Goal: Information Seeking & Learning: Learn about a topic

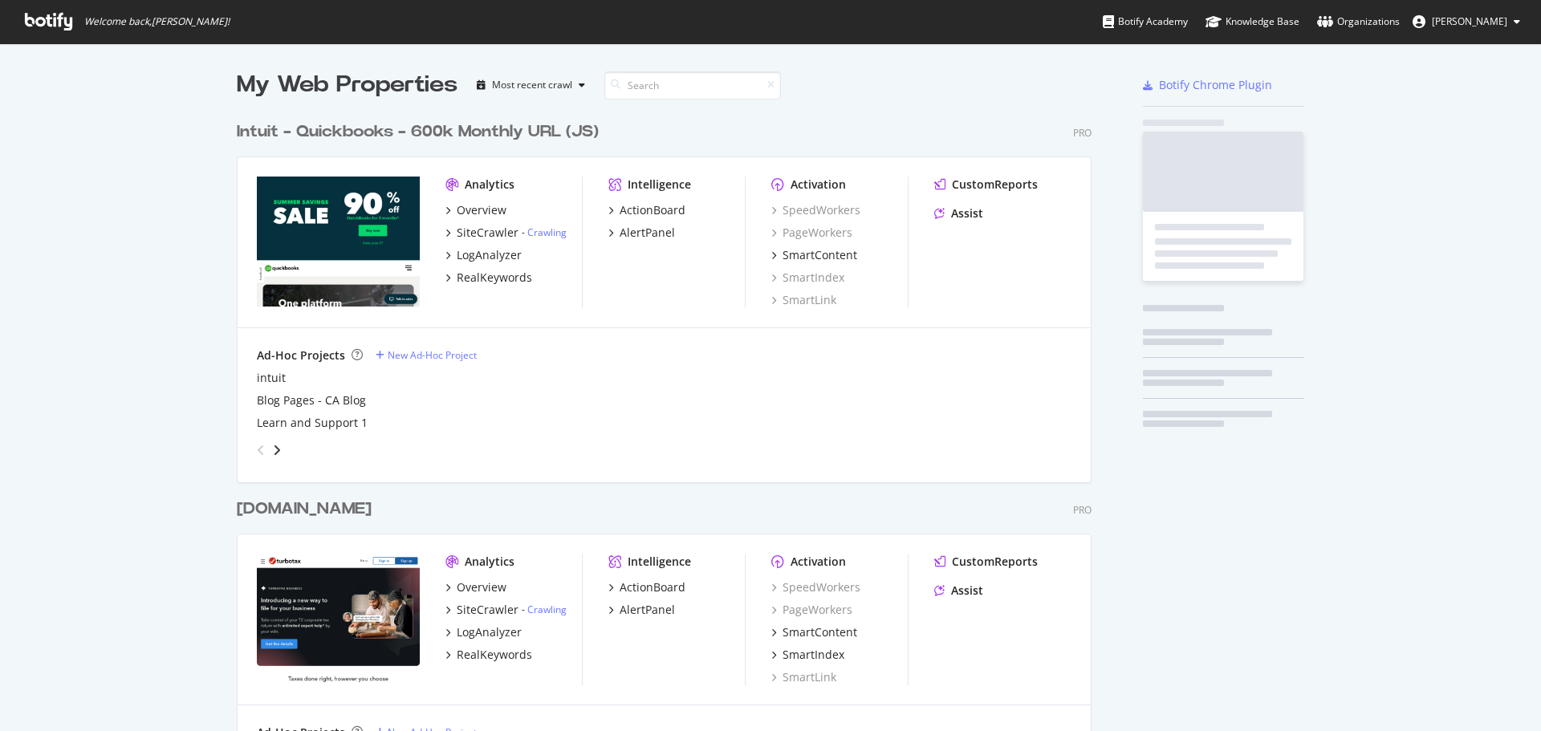
scroll to position [719, 1517]
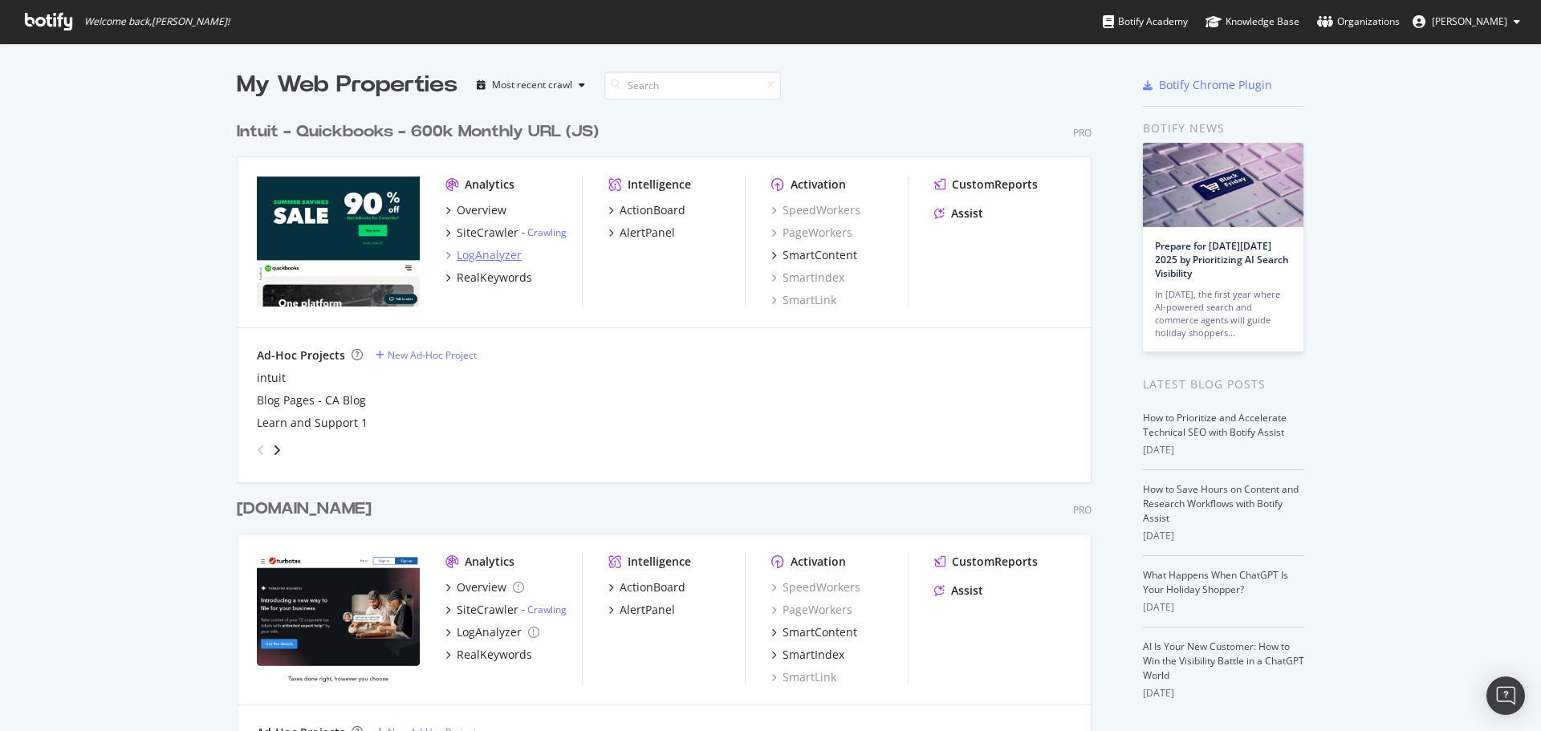
click at [490, 254] on div "LogAnalyzer" at bounding box center [489, 255] width 65 height 16
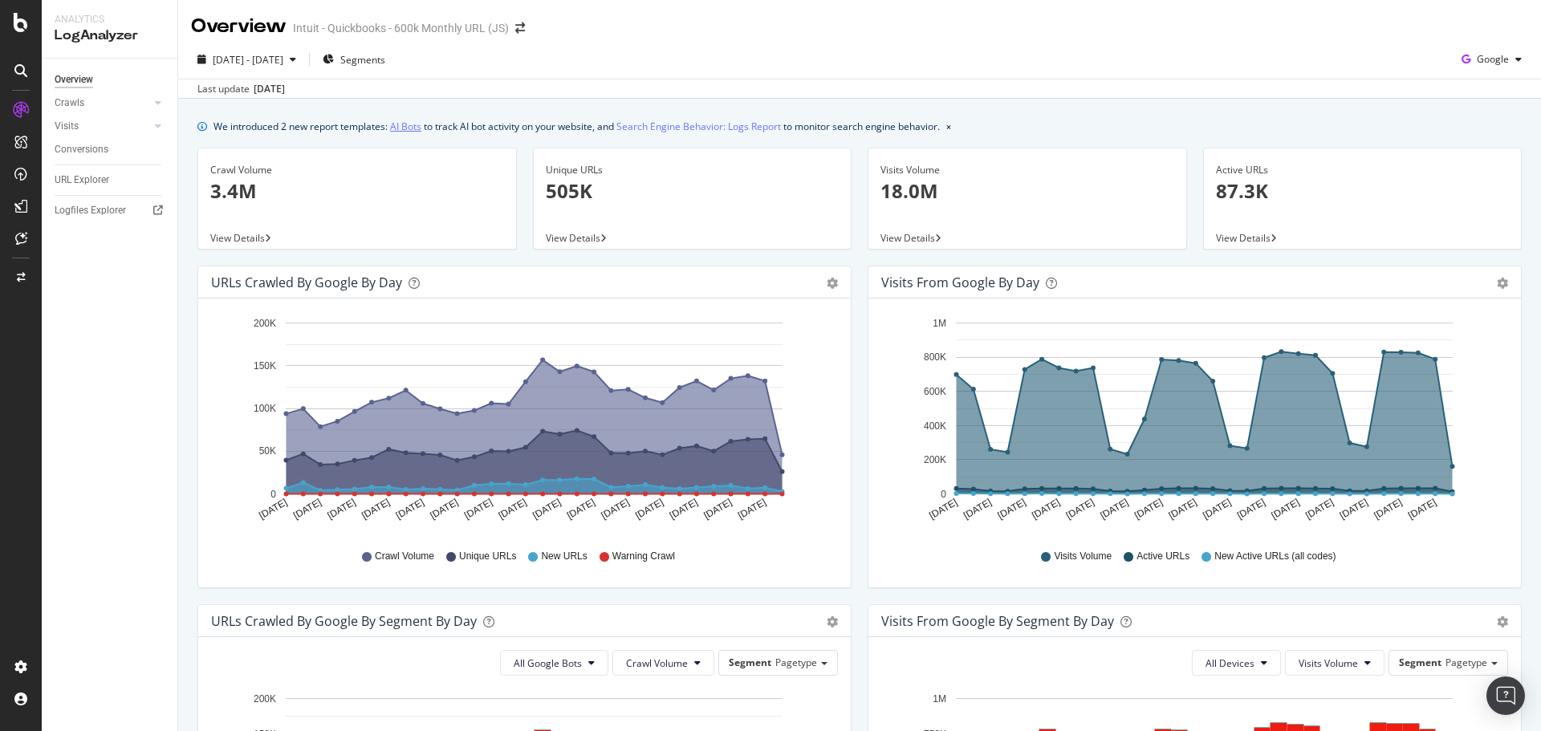
click at [402, 123] on link "AI Bots" at bounding box center [405, 126] width 31 height 17
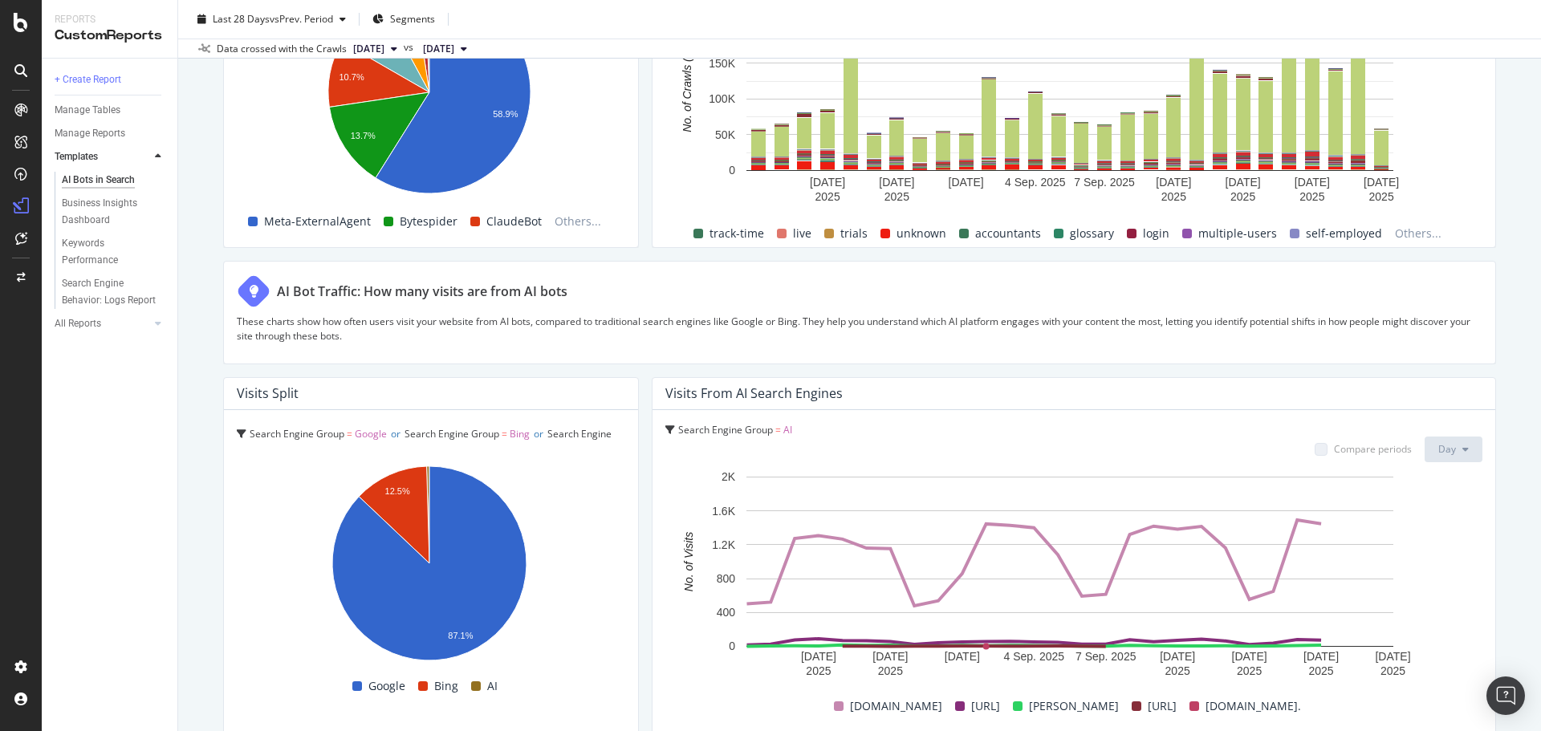
scroll to position [2672, 0]
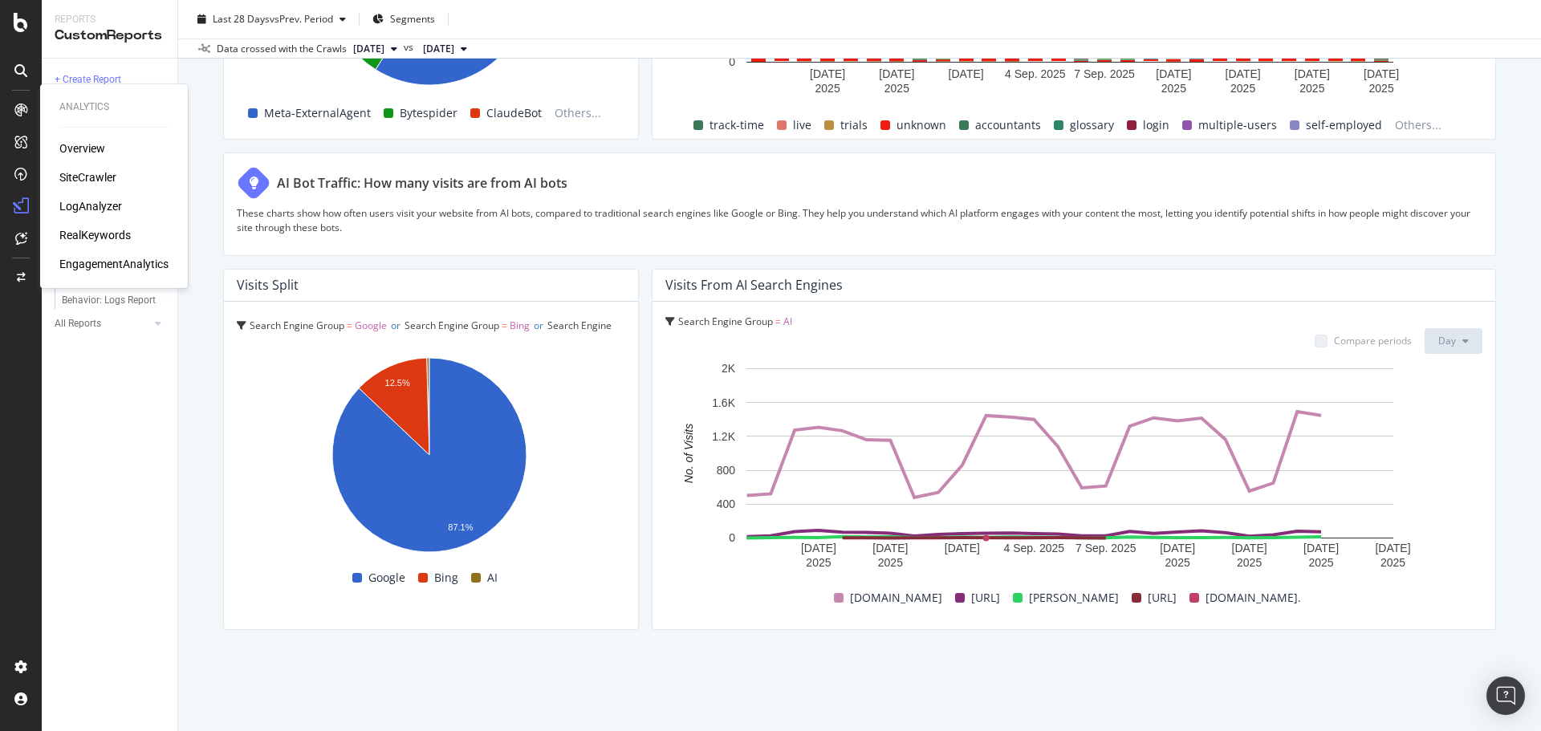
click at [92, 206] on div "LogAnalyzer" at bounding box center [90, 206] width 63 height 16
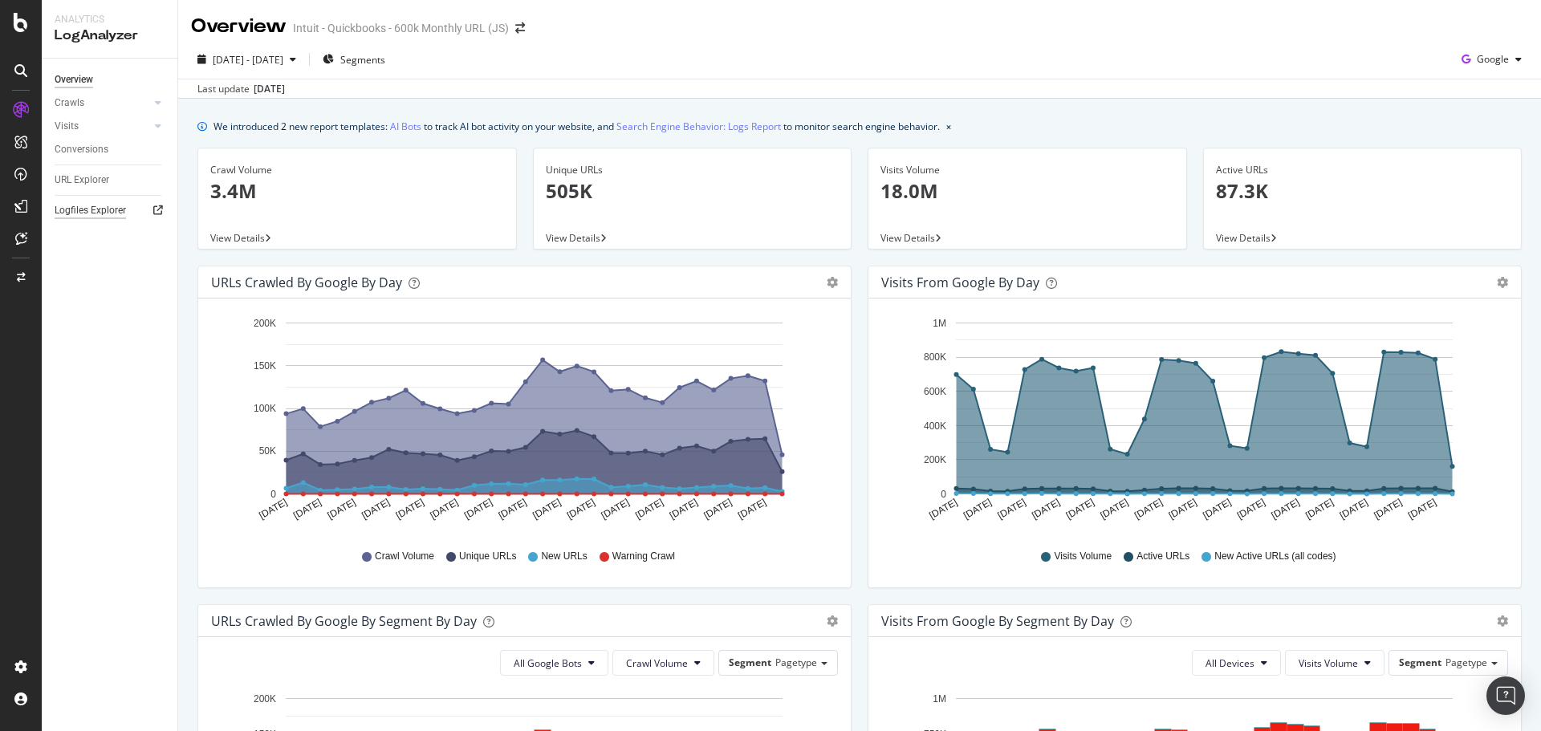
click at [91, 209] on div "Logfiles Explorer" at bounding box center [90, 210] width 71 height 17
click at [91, 176] on div "URL Explorer" at bounding box center [82, 180] width 55 height 17
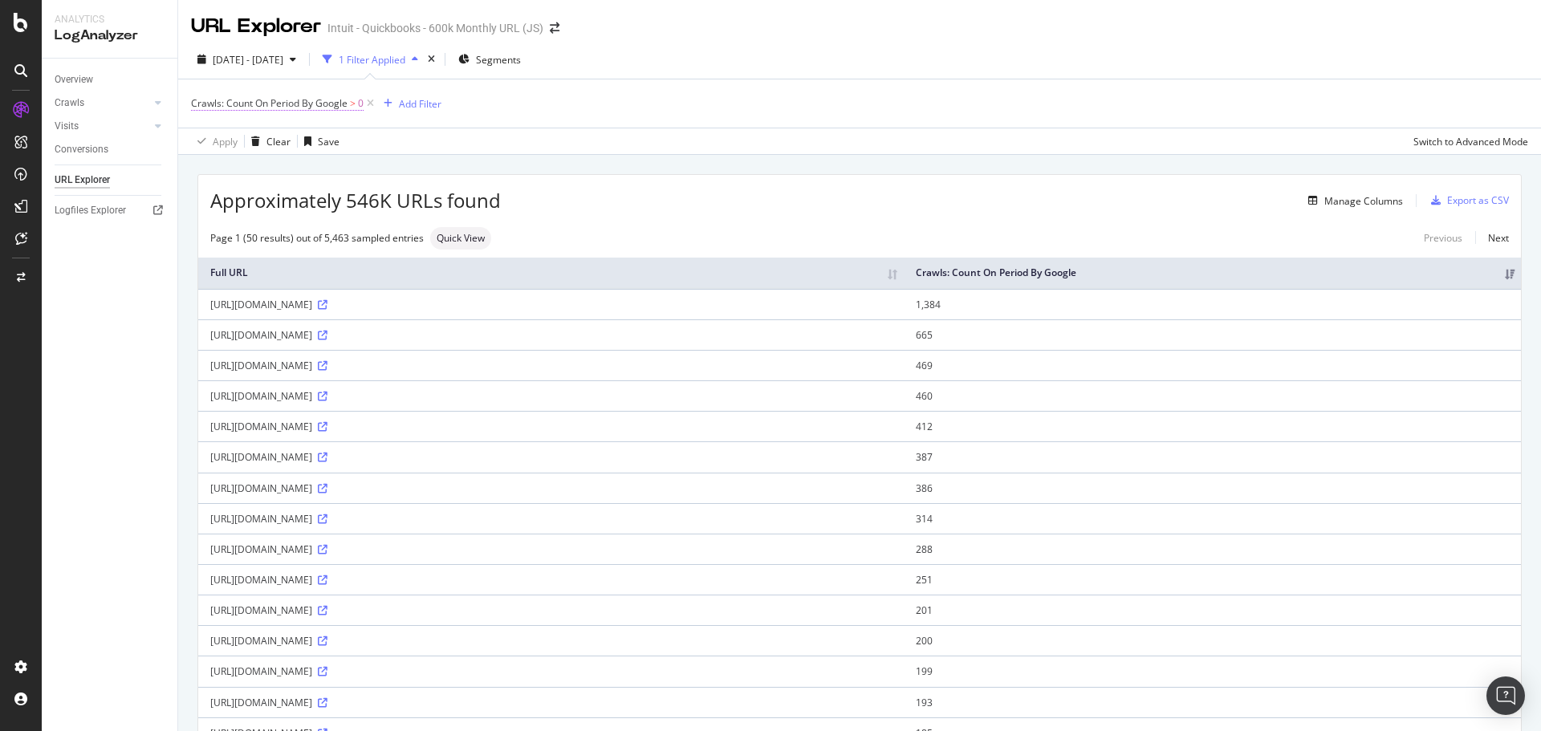
click at [335, 102] on span "Crawls: Count On Period By Google" at bounding box center [269, 103] width 157 height 14
click at [256, 140] on icon at bounding box center [256, 141] width 11 height 10
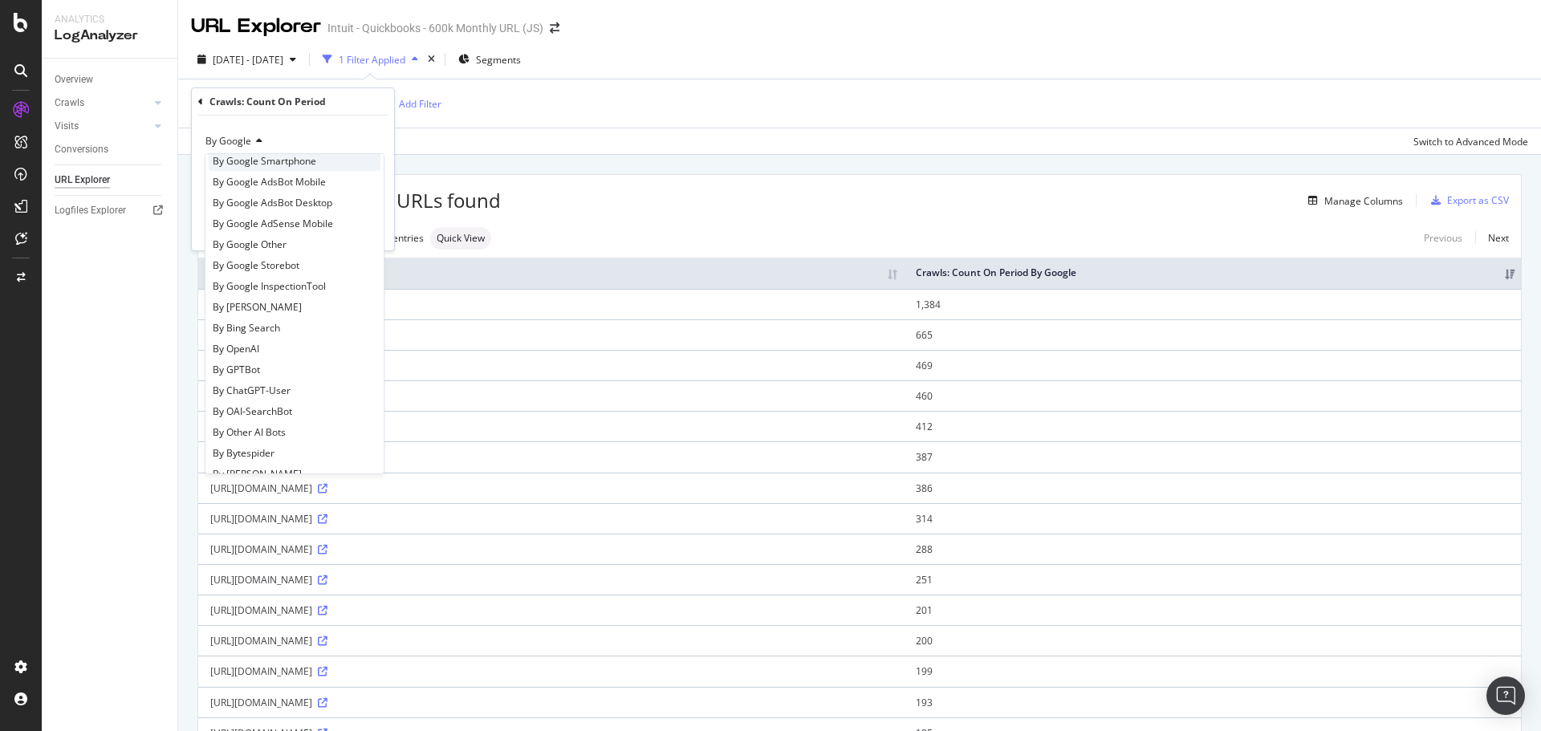
scroll to position [161, 0]
click at [266, 302] on div "By OpenAI" at bounding box center [295, 305] width 172 height 21
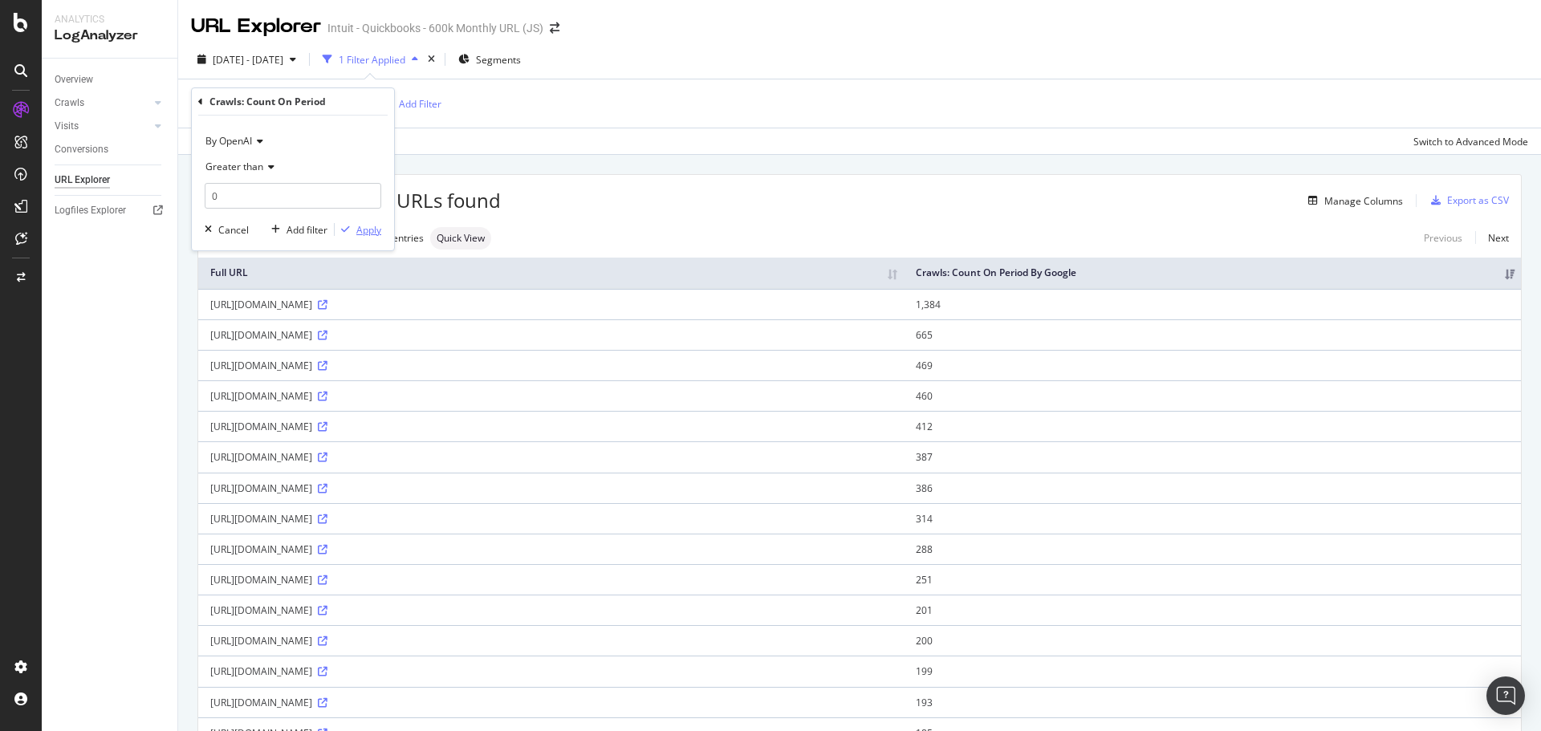
click at [368, 231] on div "Apply" at bounding box center [368, 230] width 25 height 14
click at [409, 107] on div "Add Filter" at bounding box center [421, 104] width 43 height 14
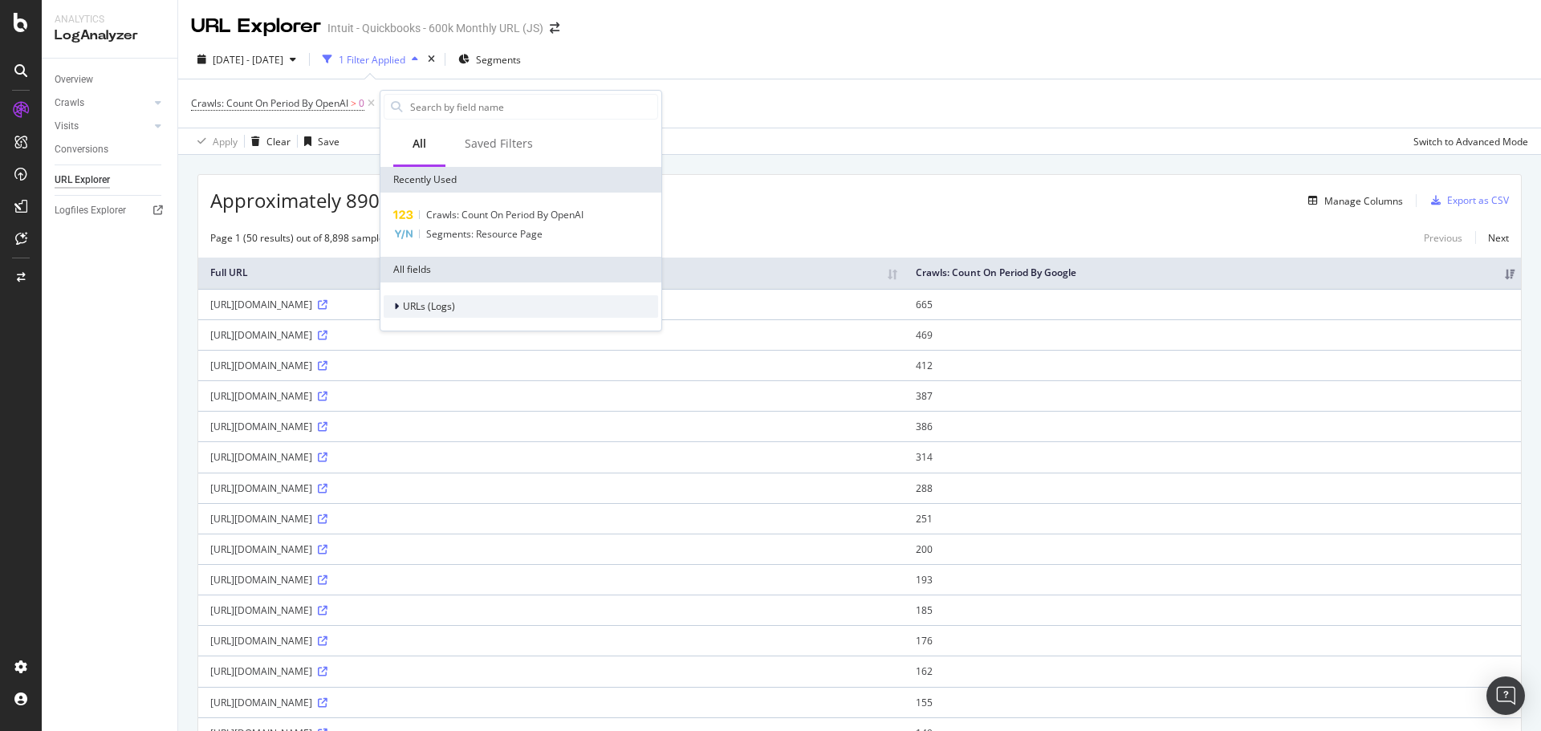
click at [413, 299] on span "URLs (Logs)" at bounding box center [429, 306] width 52 height 14
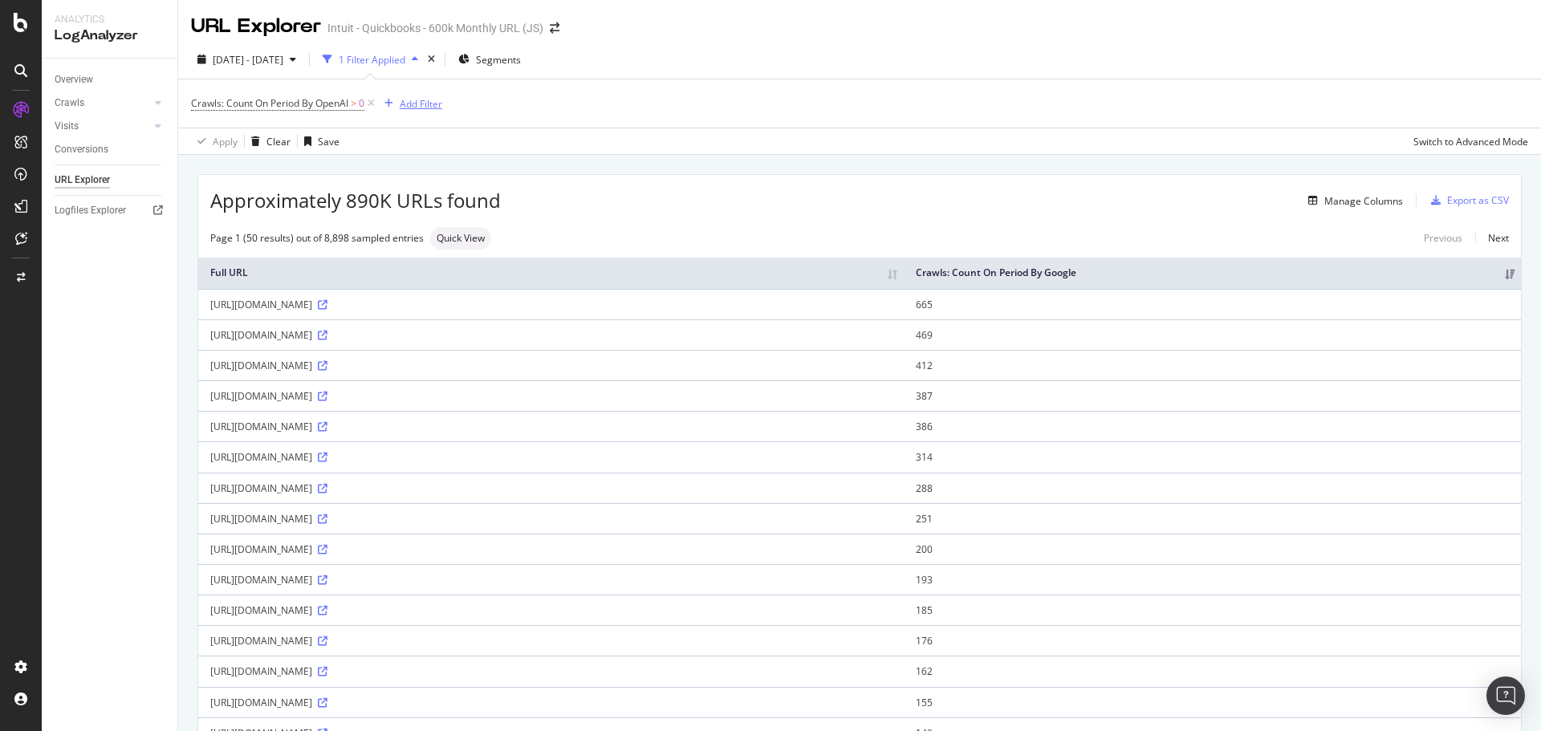
click at [409, 110] on div "Add Filter" at bounding box center [421, 104] width 43 height 14
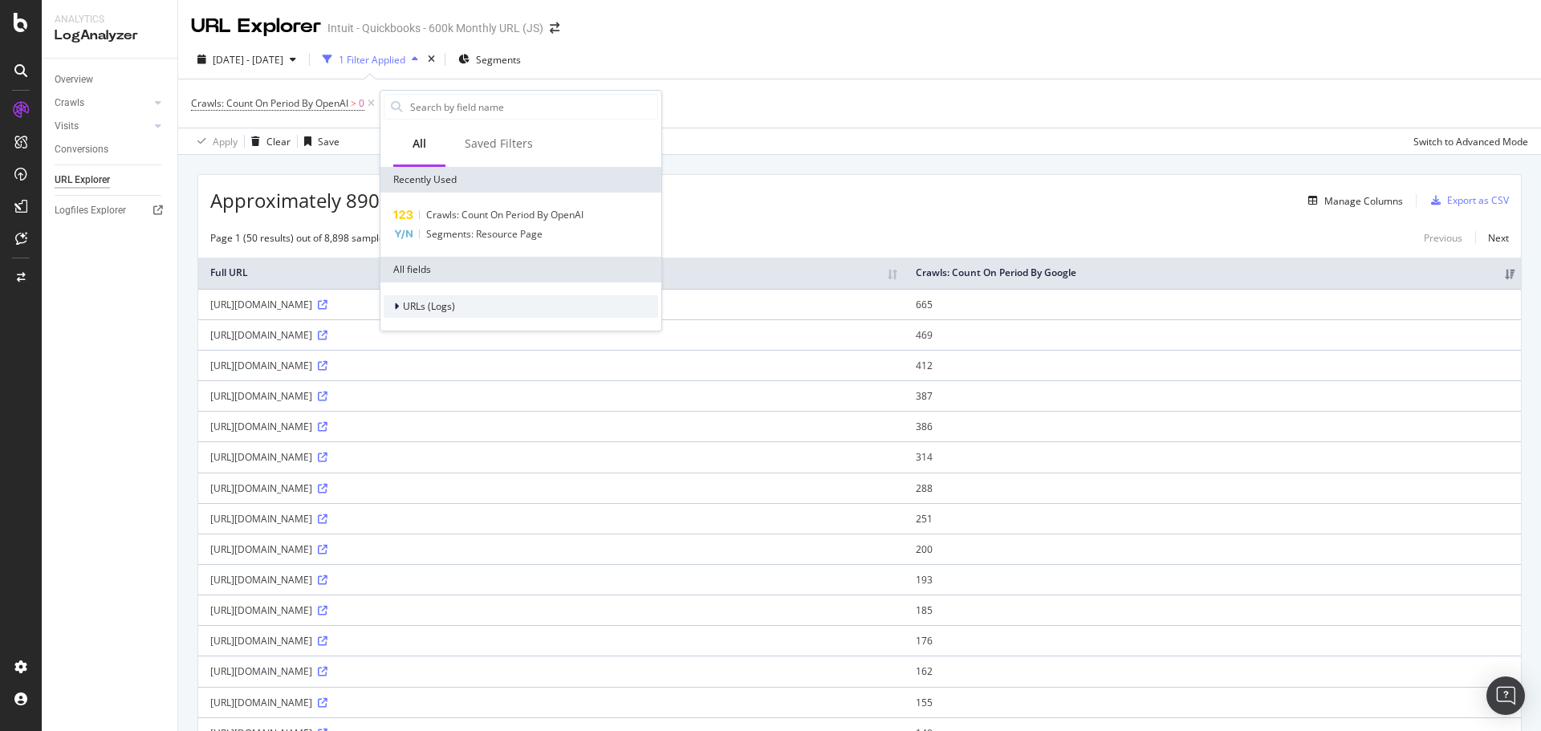
click at [436, 306] on span "URLs (Logs)" at bounding box center [429, 306] width 52 height 14
click at [417, 379] on span "Crawls" at bounding box center [428, 380] width 30 height 14
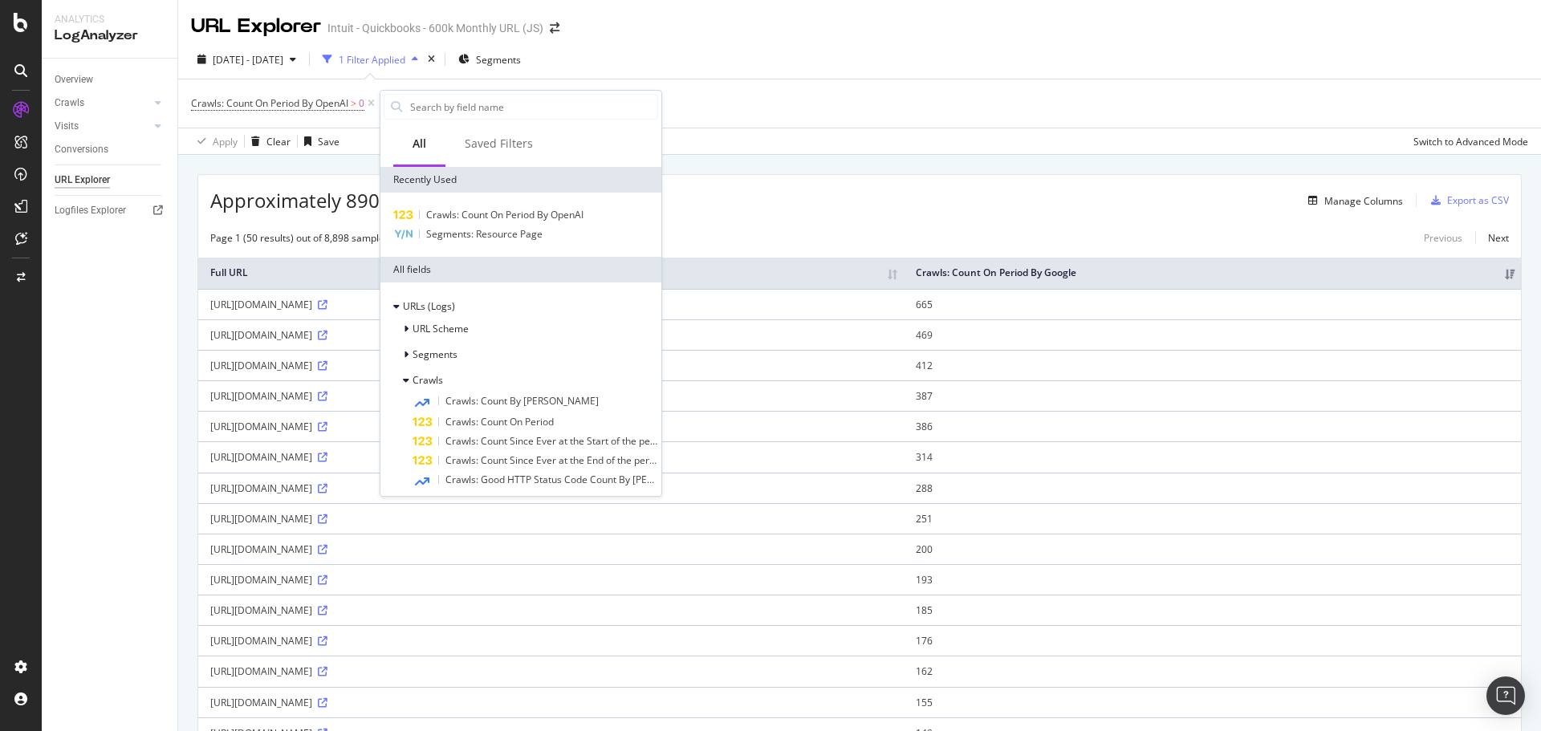
scroll to position [80, 0]
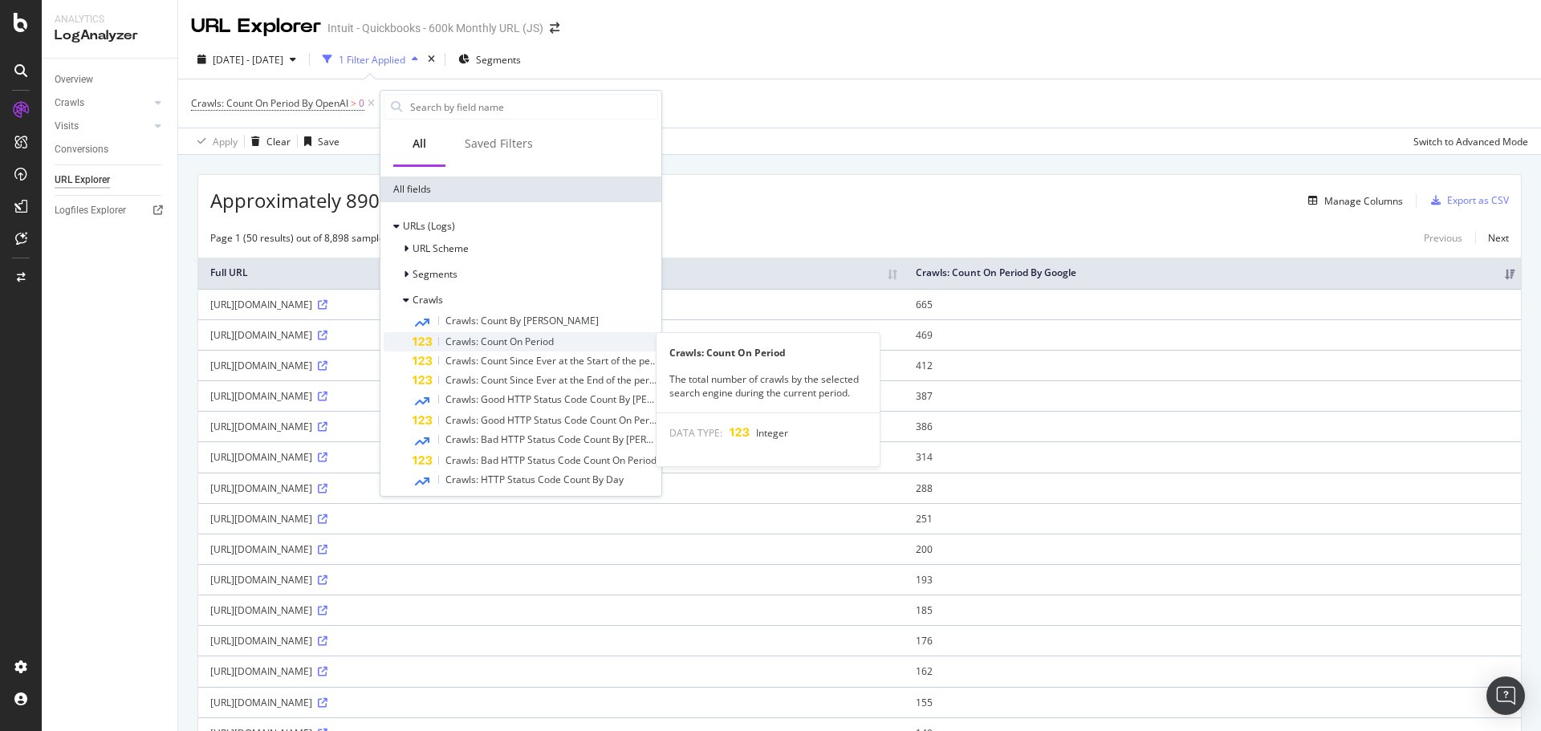
click at [526, 342] on span "Crawls: Count On Period" at bounding box center [499, 342] width 108 height 14
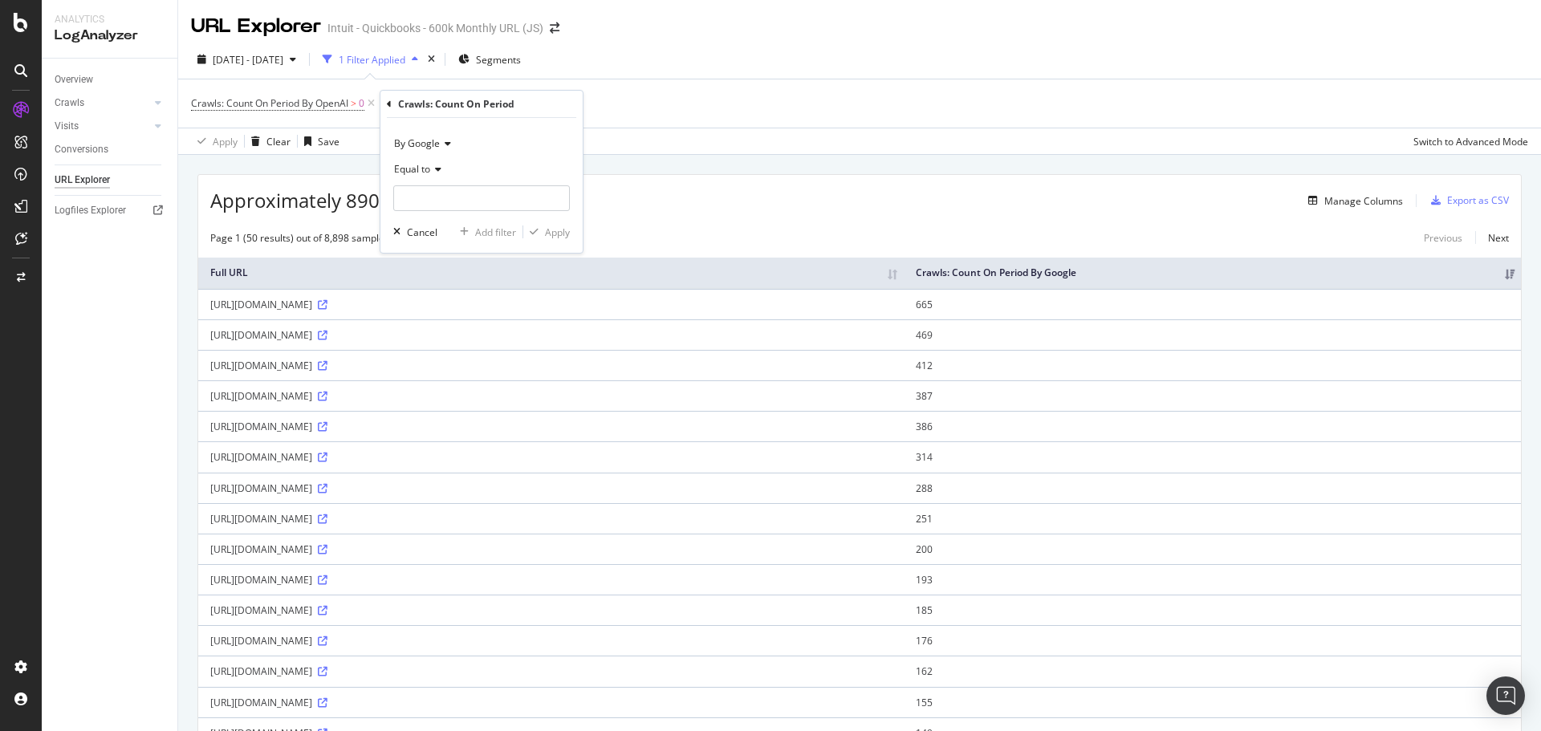
click at [443, 144] on icon at bounding box center [445, 144] width 11 height 10
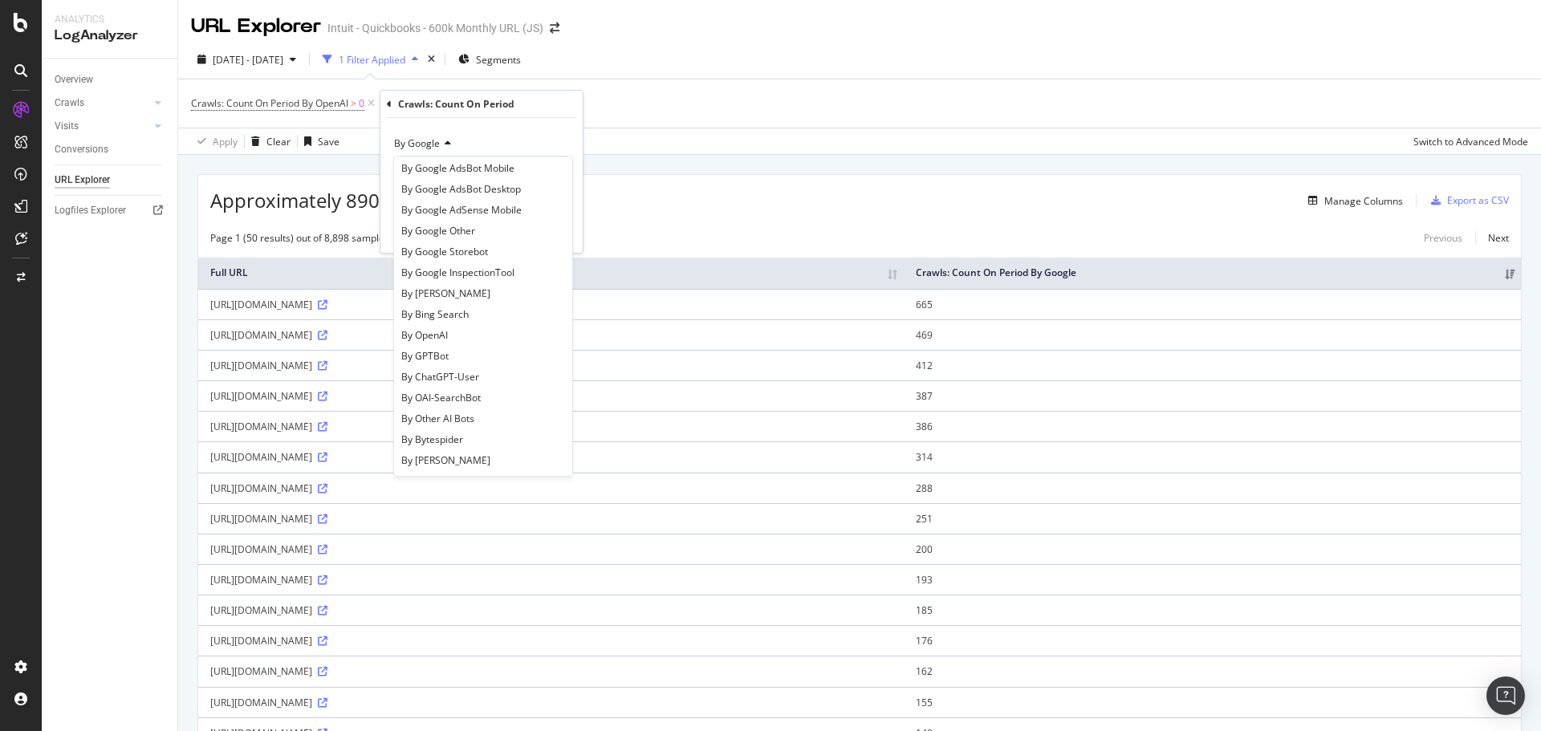
scroll to position [161, 0]
click at [443, 323] on span "By GPTBot" at bounding box center [424, 330] width 47 height 14
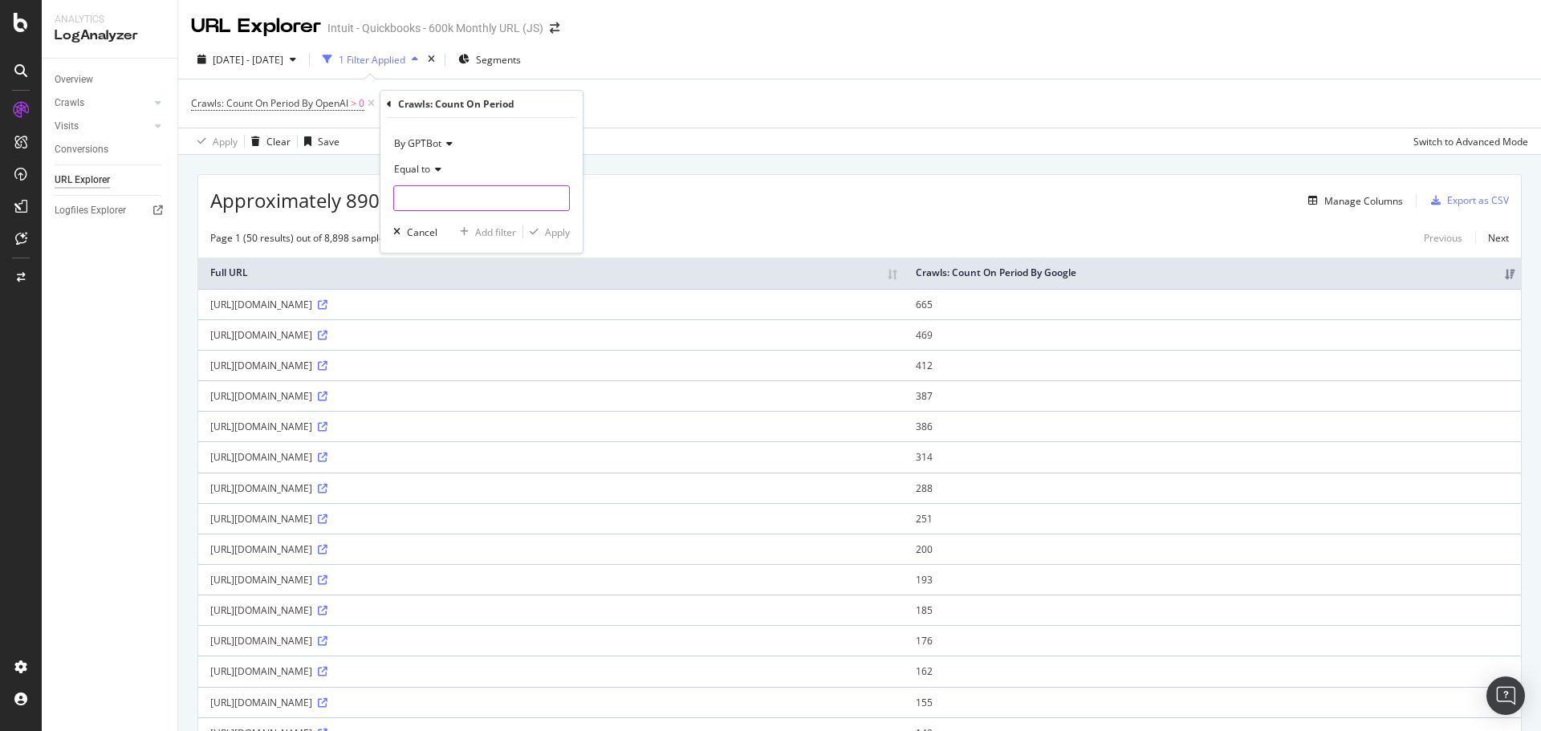
click at [434, 191] on input "number" at bounding box center [481, 198] width 177 height 26
type input "0"
click at [437, 168] on icon at bounding box center [435, 170] width 11 height 10
click at [427, 280] on span "Greater than" at bounding box center [430, 286] width 58 height 14
click at [556, 237] on div "Apply" at bounding box center [557, 233] width 25 height 14
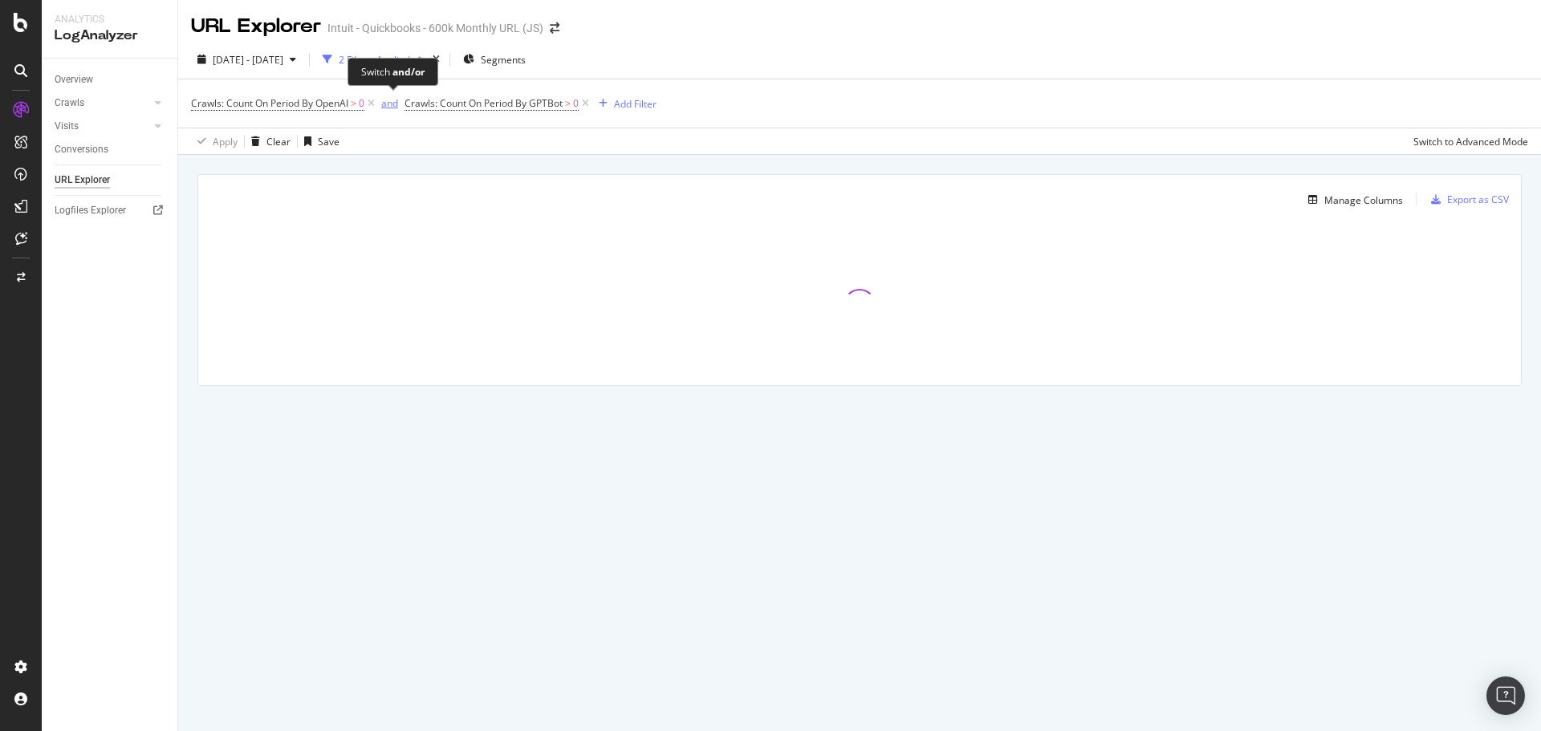
click at [391, 102] on div "and" at bounding box center [389, 103] width 17 height 14
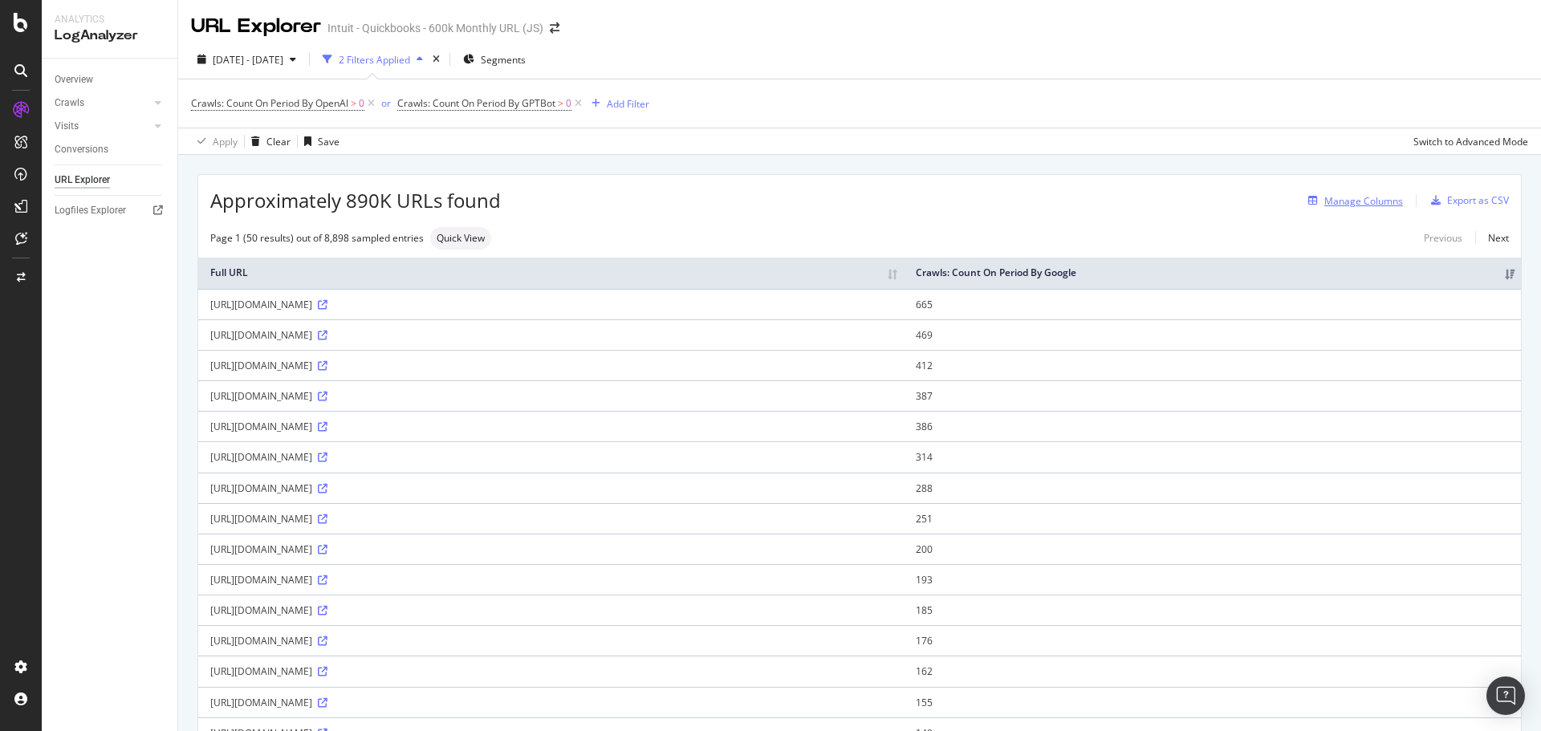
click at [1333, 201] on div "Manage Columns" at bounding box center [1363, 201] width 79 height 14
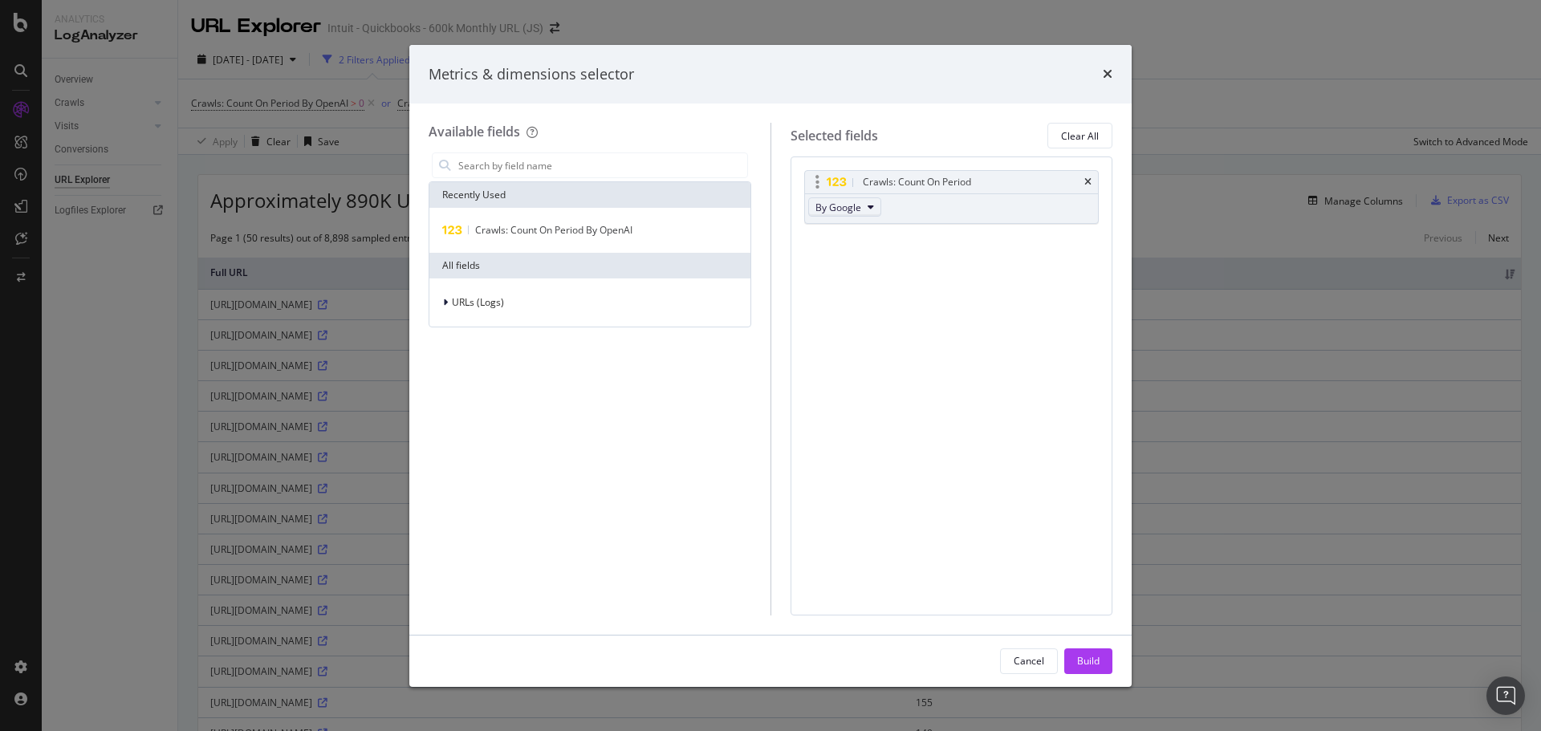
click at [868, 208] on icon "modal" at bounding box center [871, 207] width 6 height 10
click at [849, 249] on span "By OpenAI" at bounding box center [885, 250] width 127 height 14
click at [518, 232] on span "Crawls: Count On Period By OpenAI" at bounding box center [553, 230] width 157 height 14
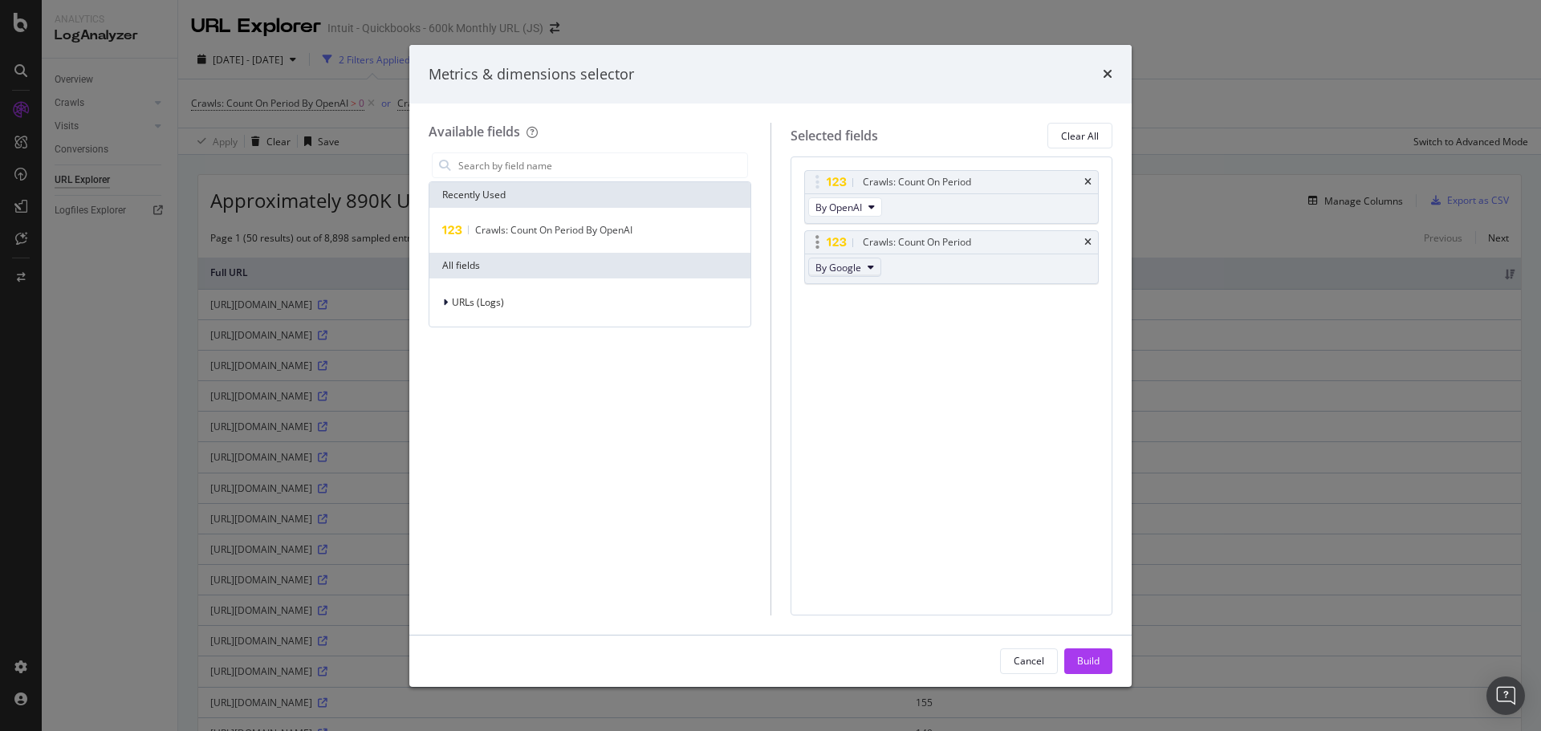
click at [864, 266] on button "By Google" at bounding box center [844, 267] width 73 height 19
click at [859, 339] on span "By GPTBot" at bounding box center [885, 340] width 127 height 14
click at [1085, 657] on div "Build" at bounding box center [1088, 661] width 22 height 14
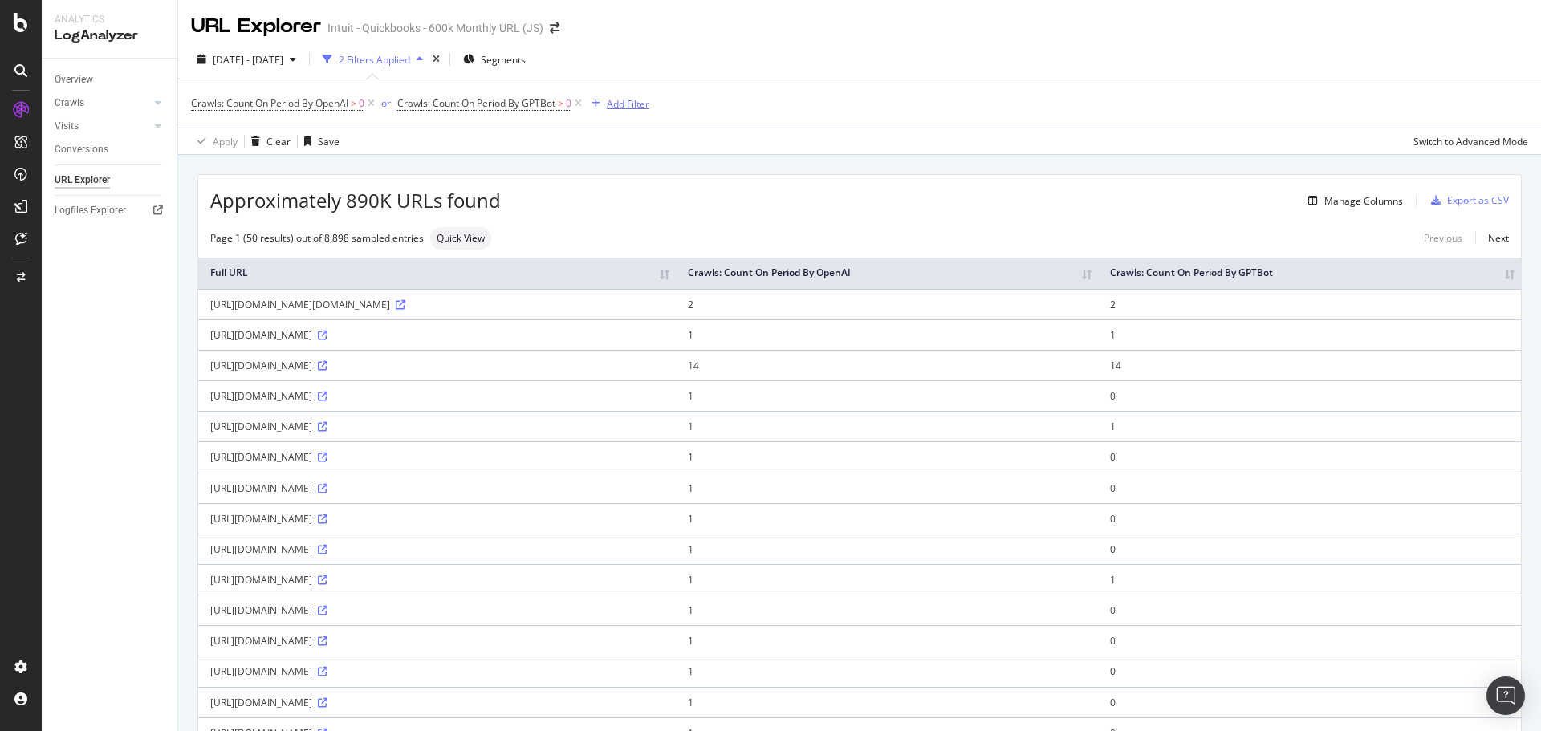
click at [628, 100] on div "Add Filter" at bounding box center [628, 104] width 43 height 14
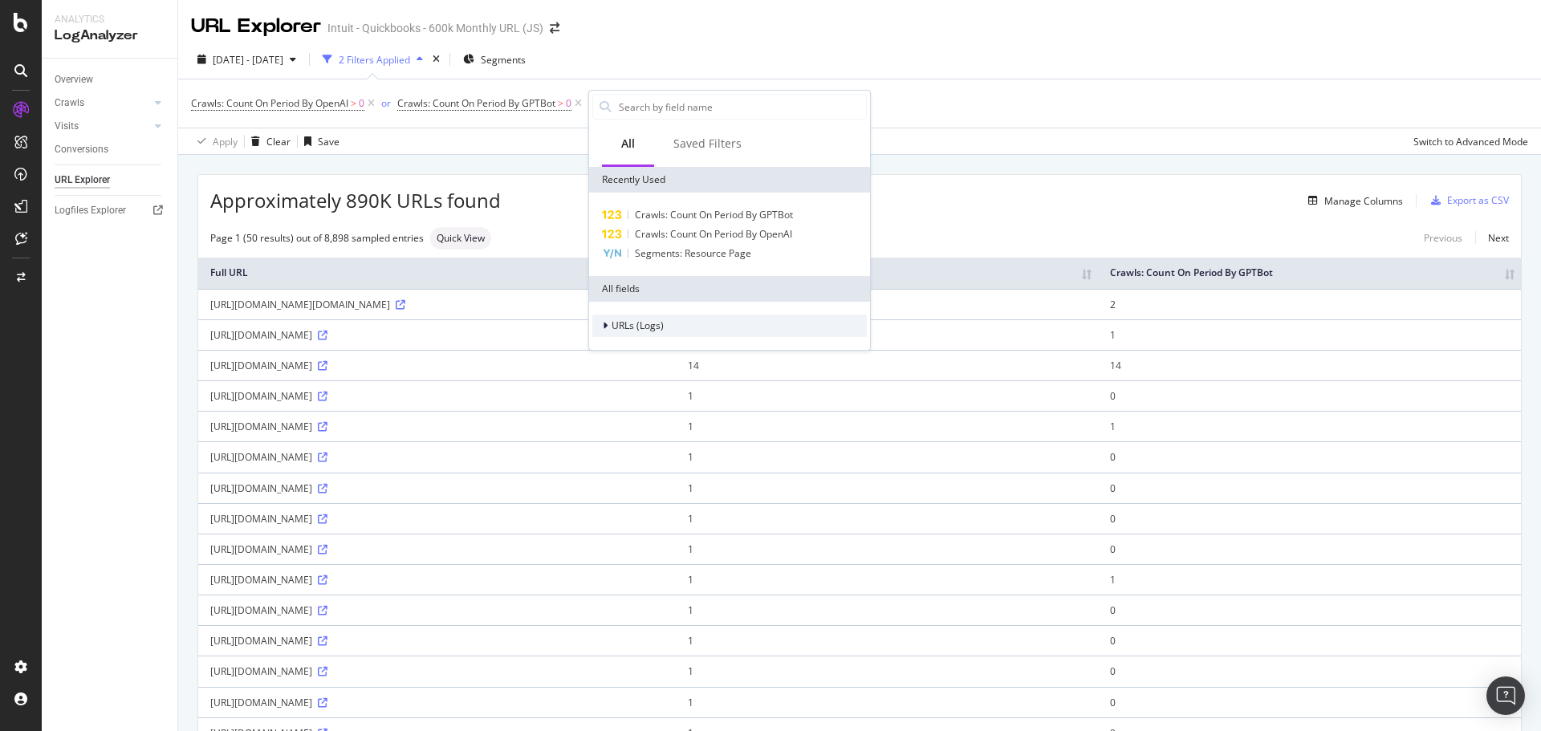
click at [640, 323] on span "URLs (Logs)" at bounding box center [638, 326] width 52 height 14
click at [637, 341] on span "URL Scheme" at bounding box center [649, 348] width 56 height 14
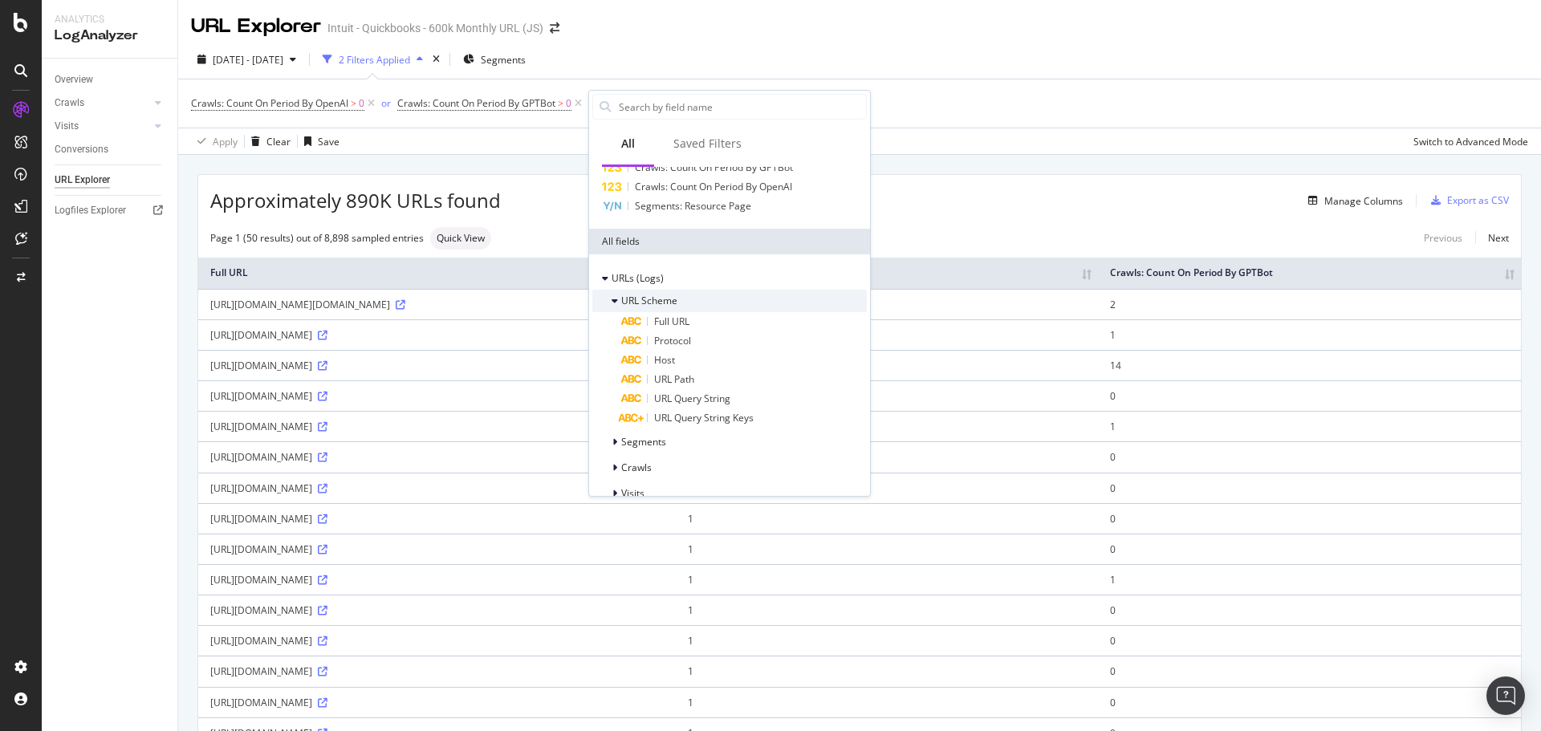
scroll to position [69, 0]
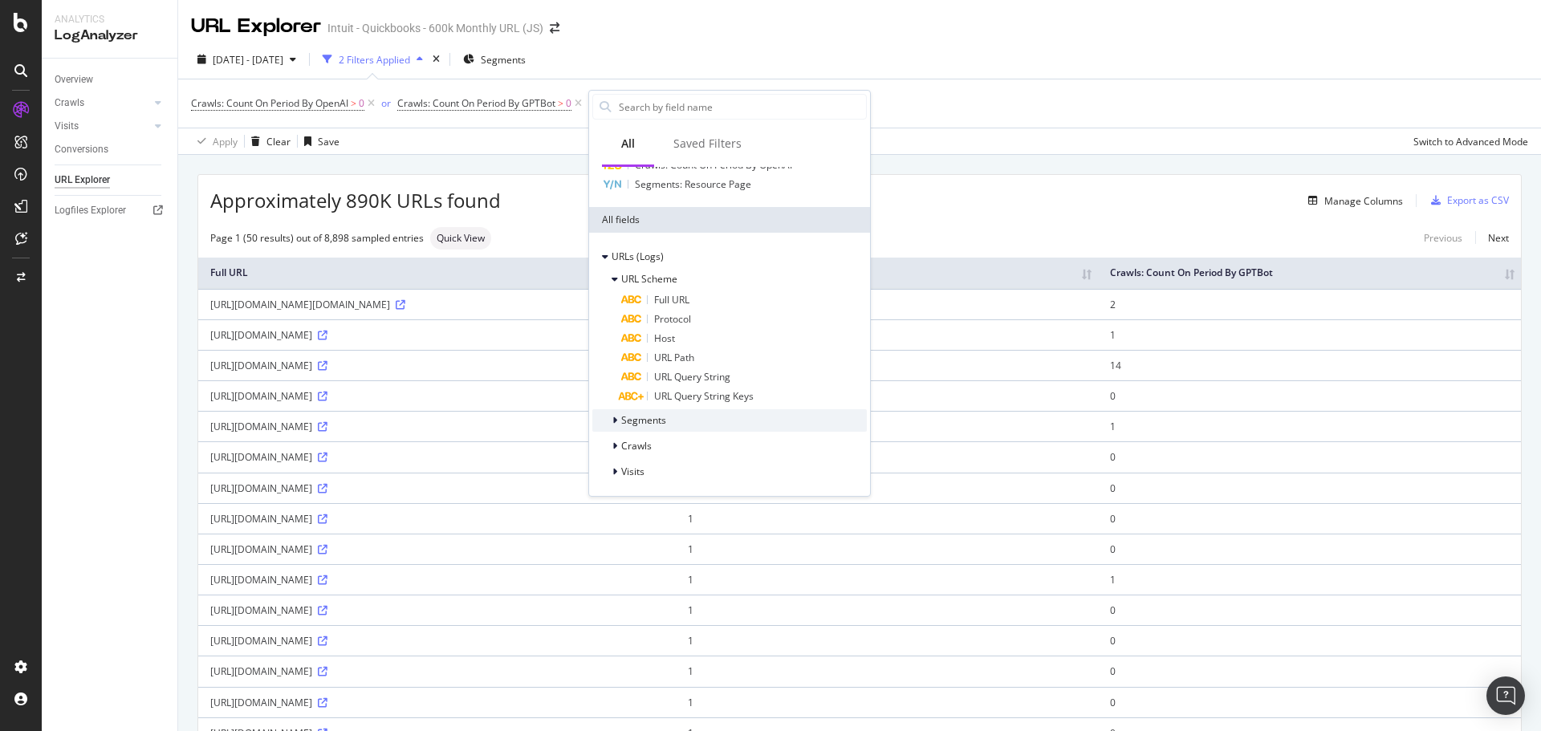
click at [641, 412] on div "Segments" at bounding box center [729, 420] width 274 height 22
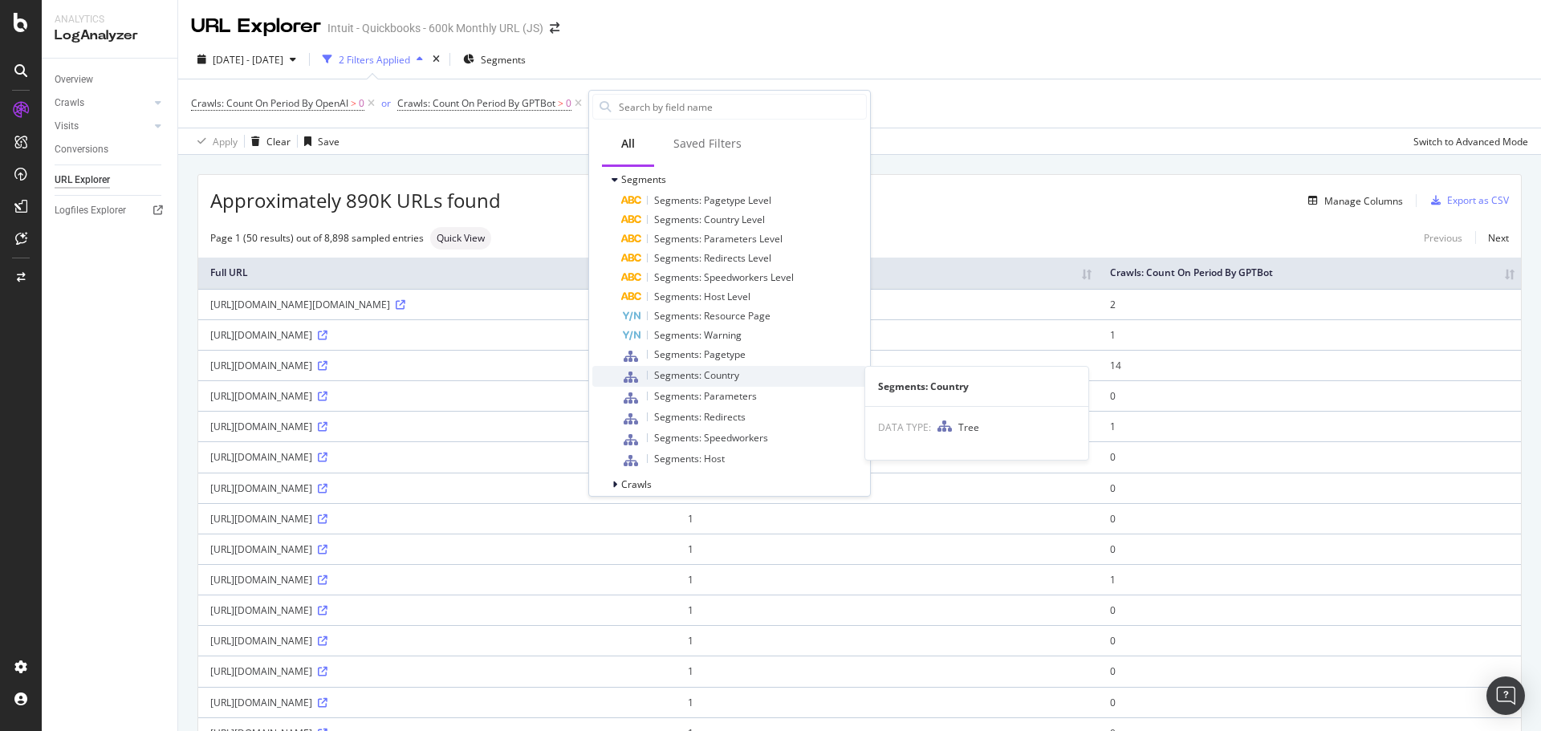
scroll to position [348, 0]
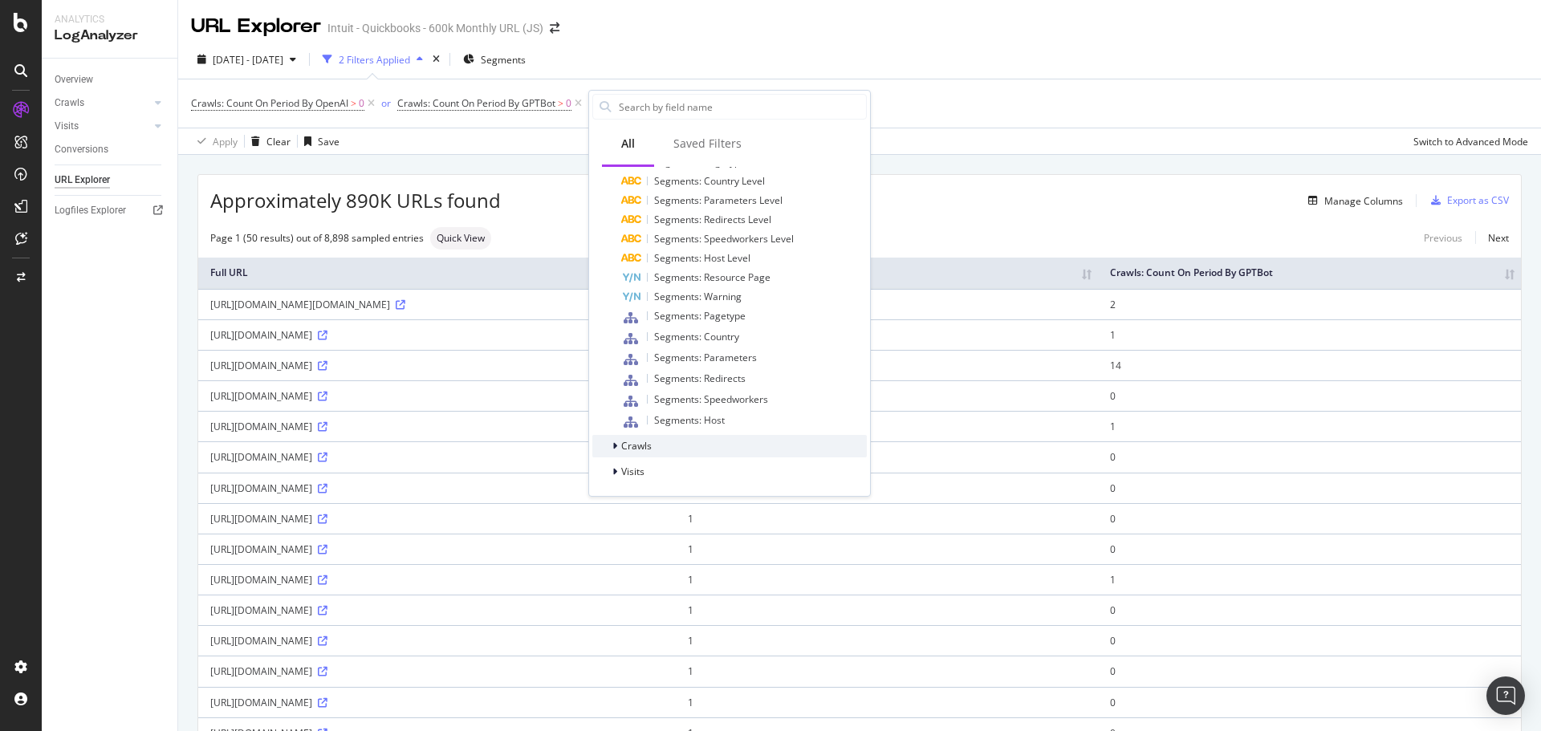
click at [632, 446] on span "Crawls" at bounding box center [636, 446] width 30 height 14
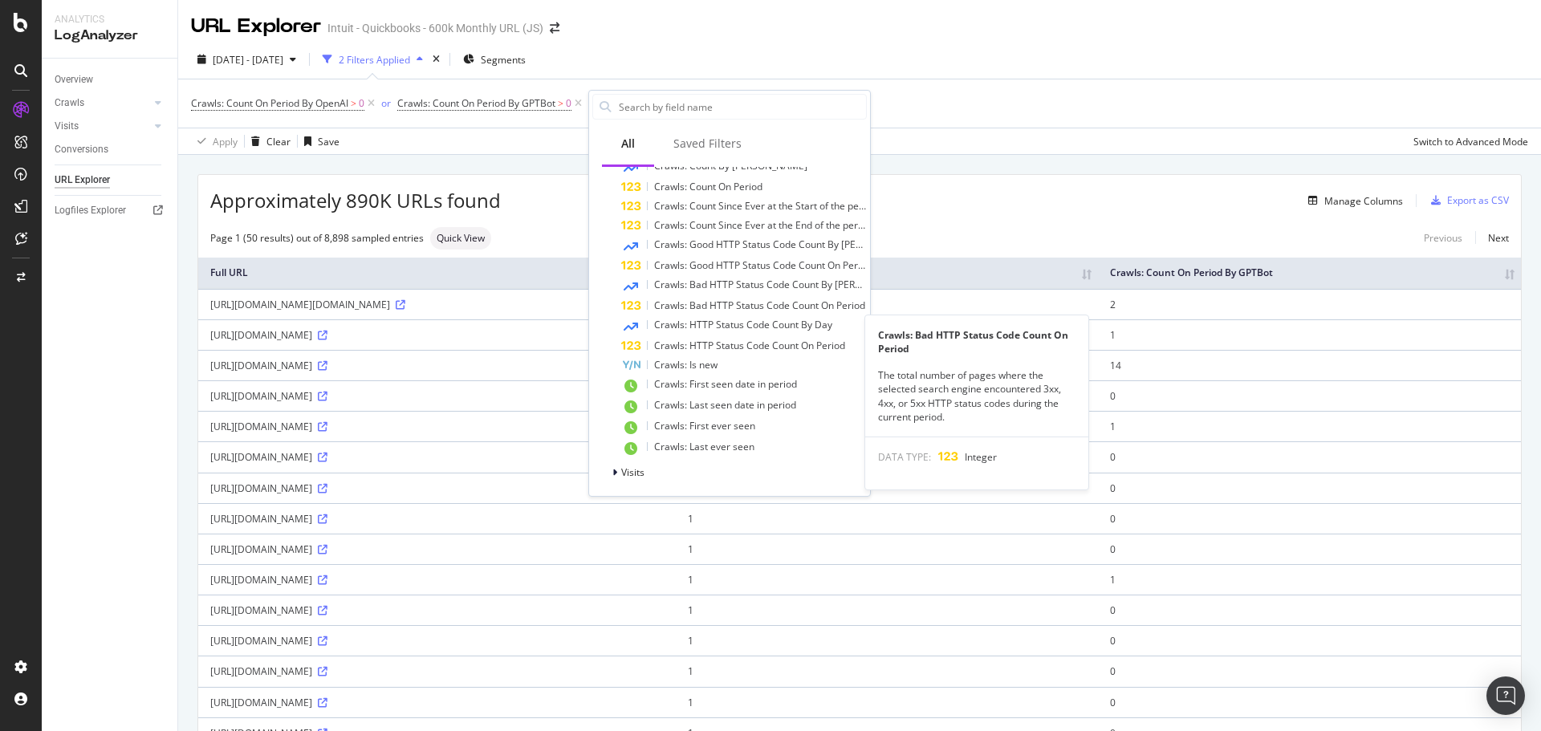
scroll to position [650, 0]
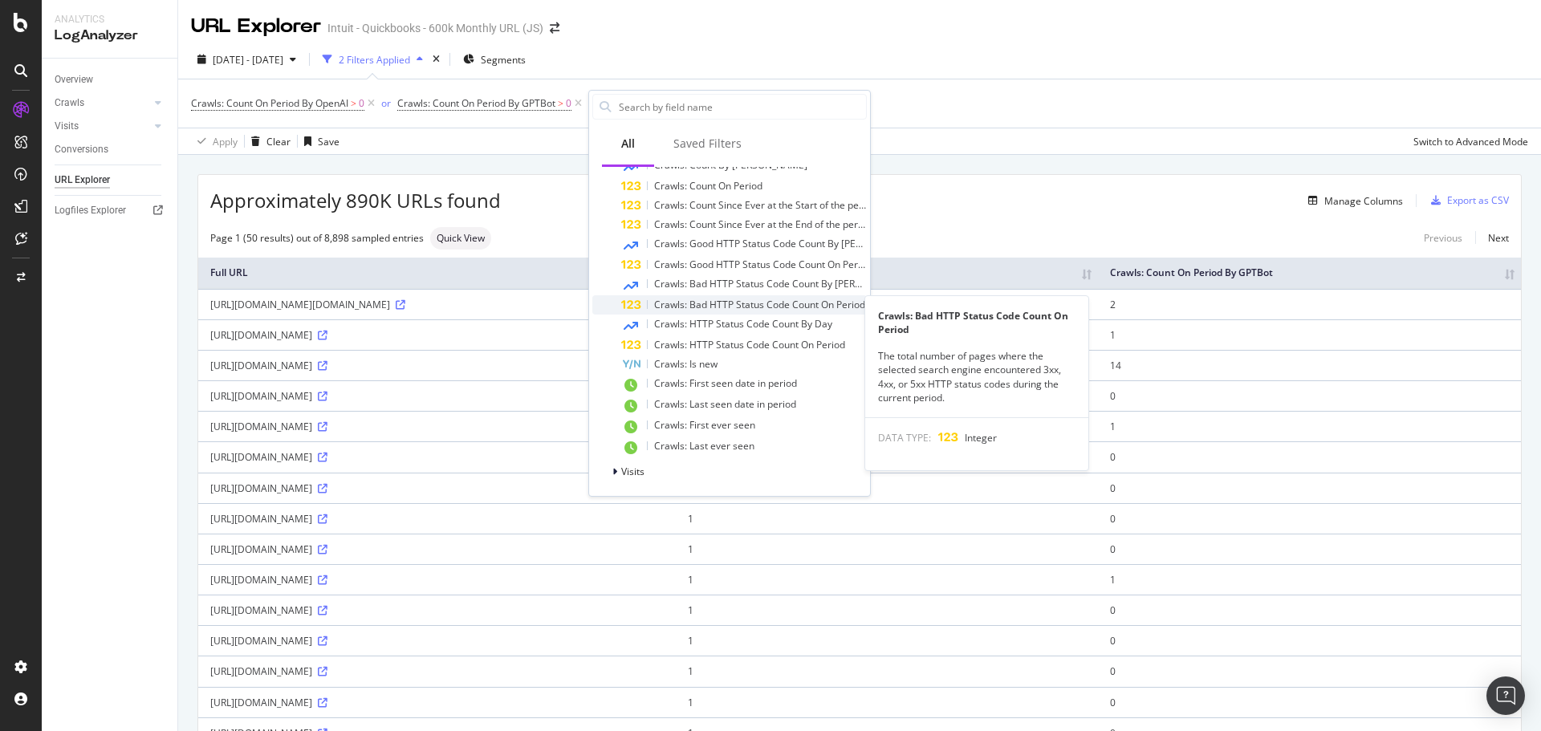
click at [750, 300] on span "Crawls: Bad HTTP Status Code Count On Period" at bounding box center [759, 305] width 211 height 14
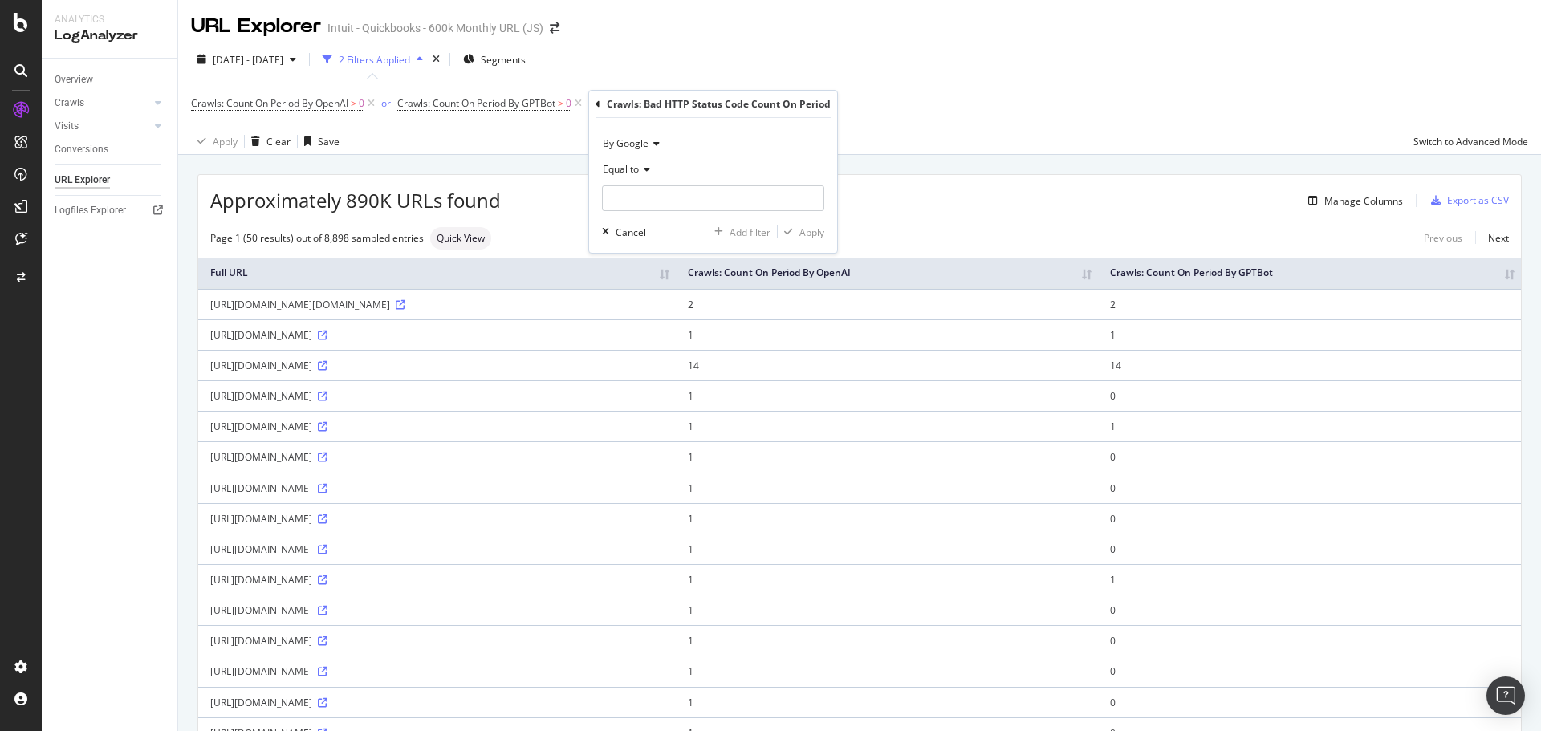
click at [653, 143] on icon at bounding box center [653, 144] width 11 height 10
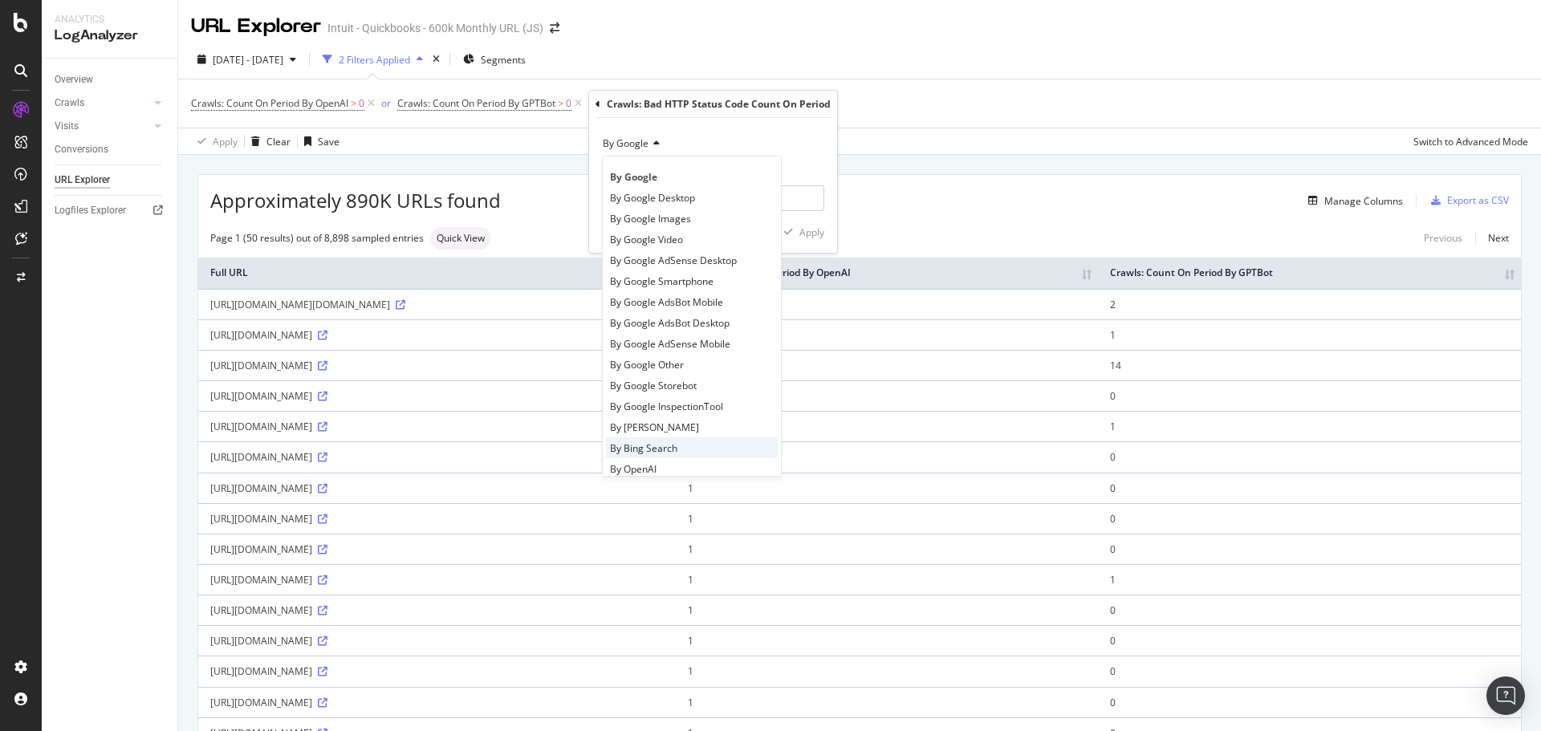
scroll to position [80, 0]
click at [677, 382] on div "By OpenAI" at bounding box center [692, 388] width 172 height 21
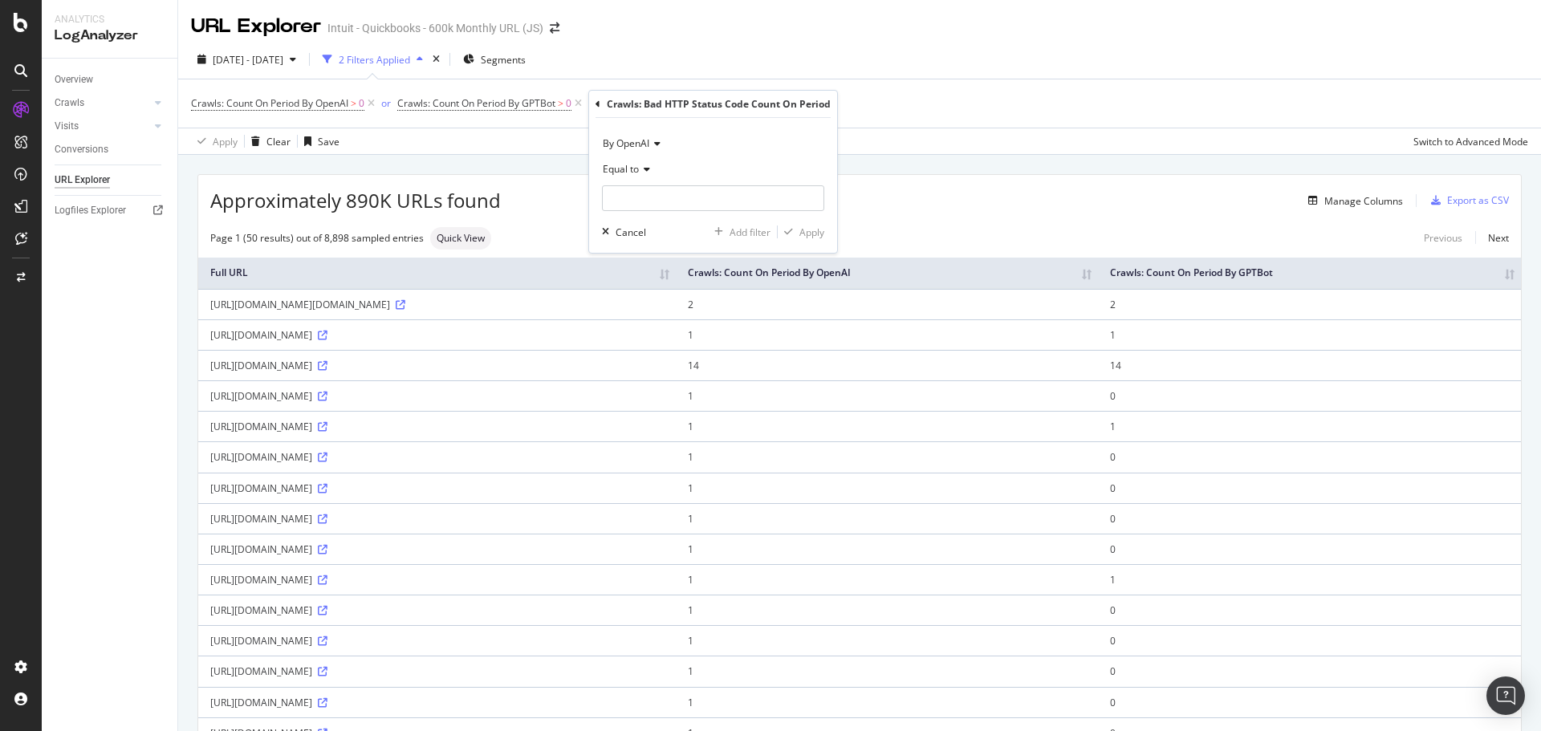
click at [647, 171] on icon at bounding box center [644, 170] width 11 height 10
click at [662, 279] on span "Greater than" at bounding box center [639, 286] width 58 height 14
click at [669, 192] on input "number" at bounding box center [713, 198] width 222 height 26
type input "0"
click at [811, 235] on div "Apply" at bounding box center [811, 233] width 25 height 14
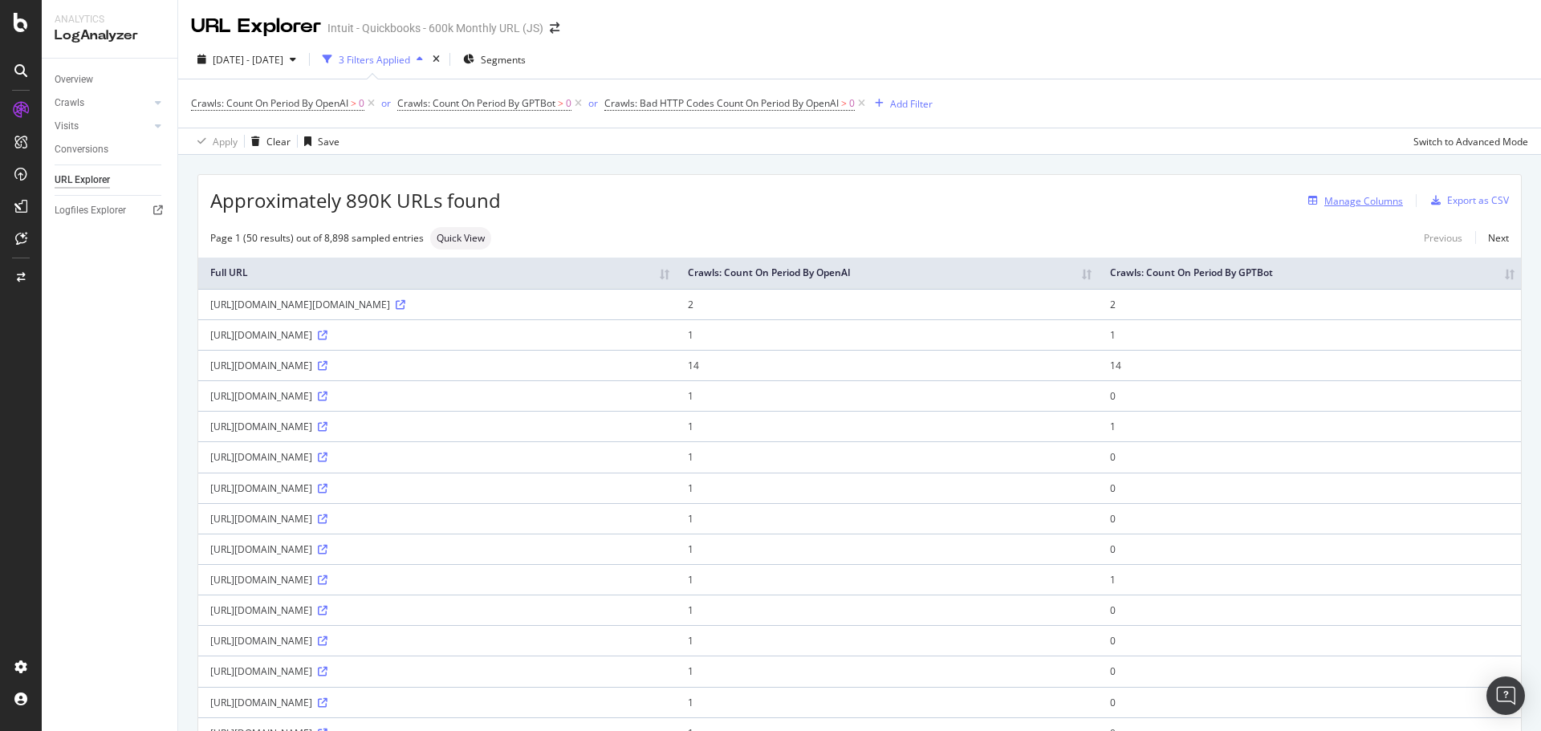
click at [1350, 197] on div "Manage Columns" at bounding box center [1363, 201] width 79 height 14
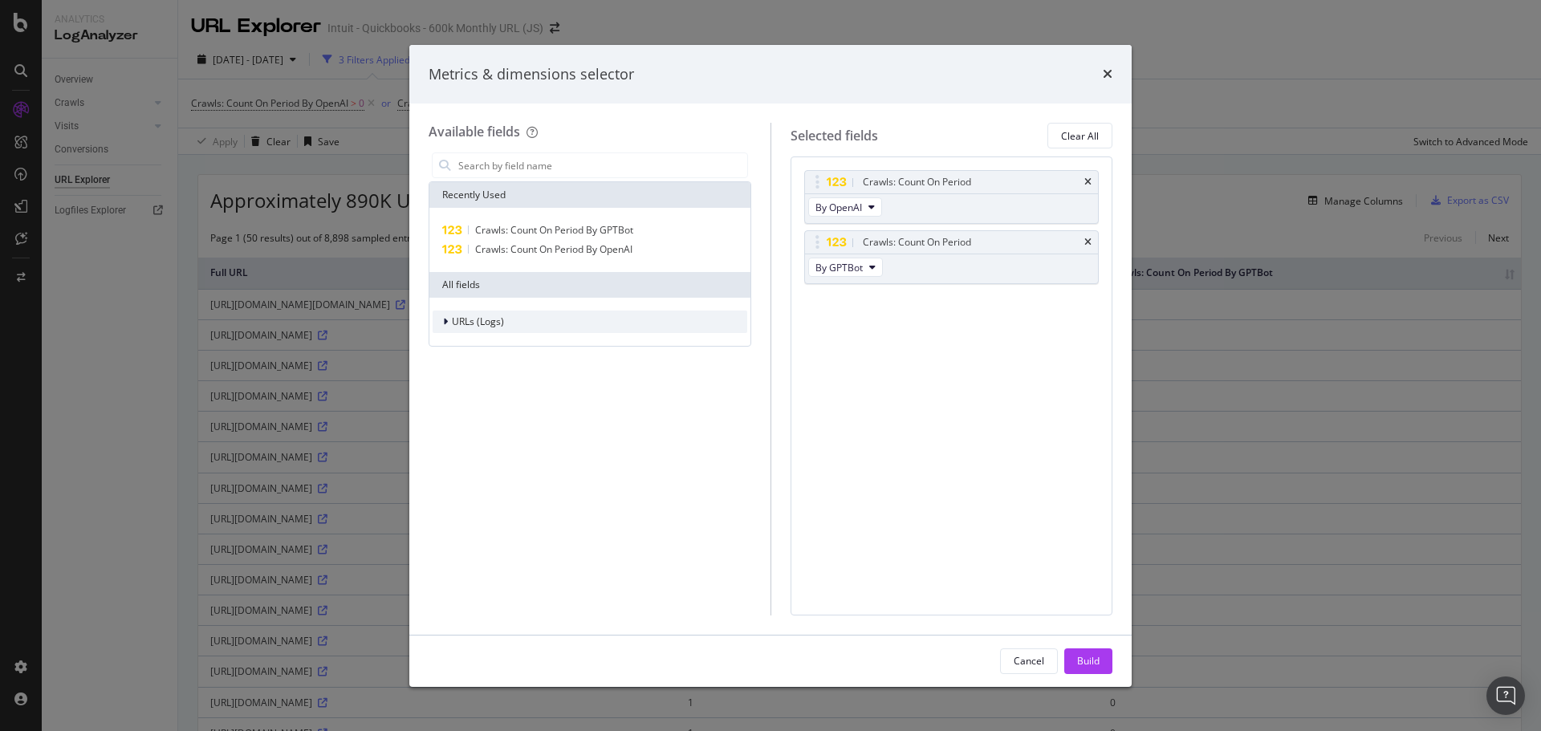
click at [477, 323] on span "URLs (Logs)" at bounding box center [478, 322] width 52 height 14
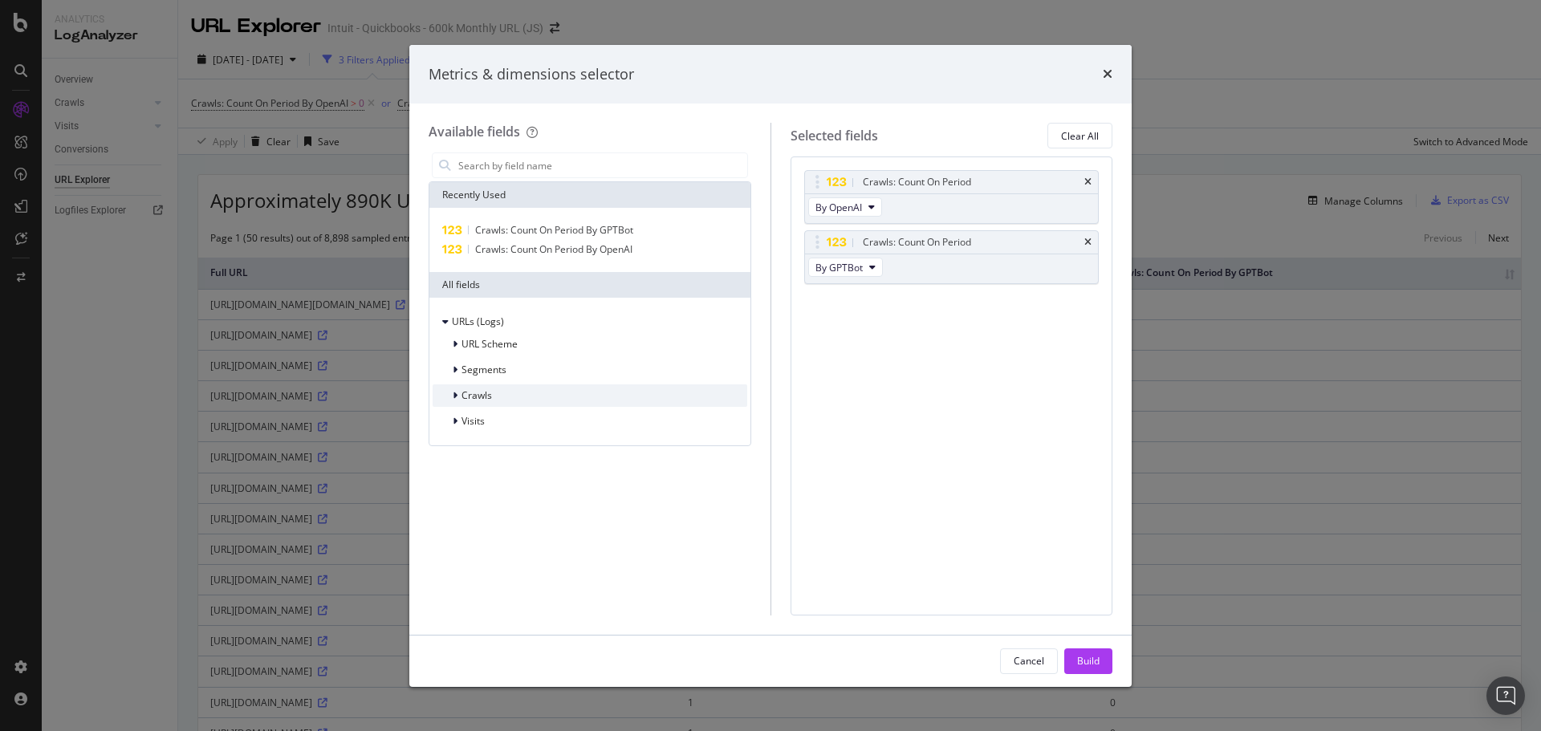
click at [469, 396] on span "Crawls" at bounding box center [476, 395] width 30 height 14
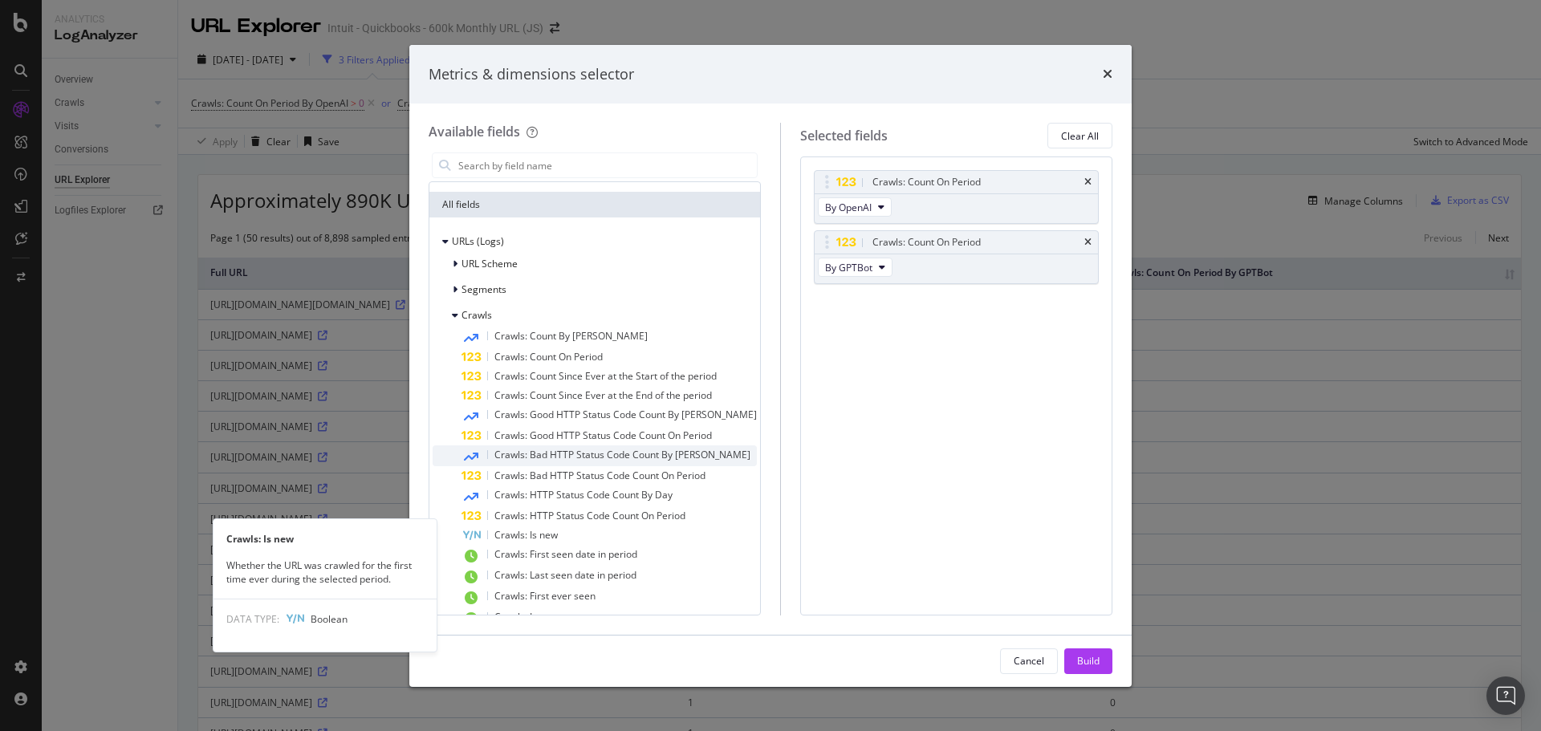
scroll to position [132, 0]
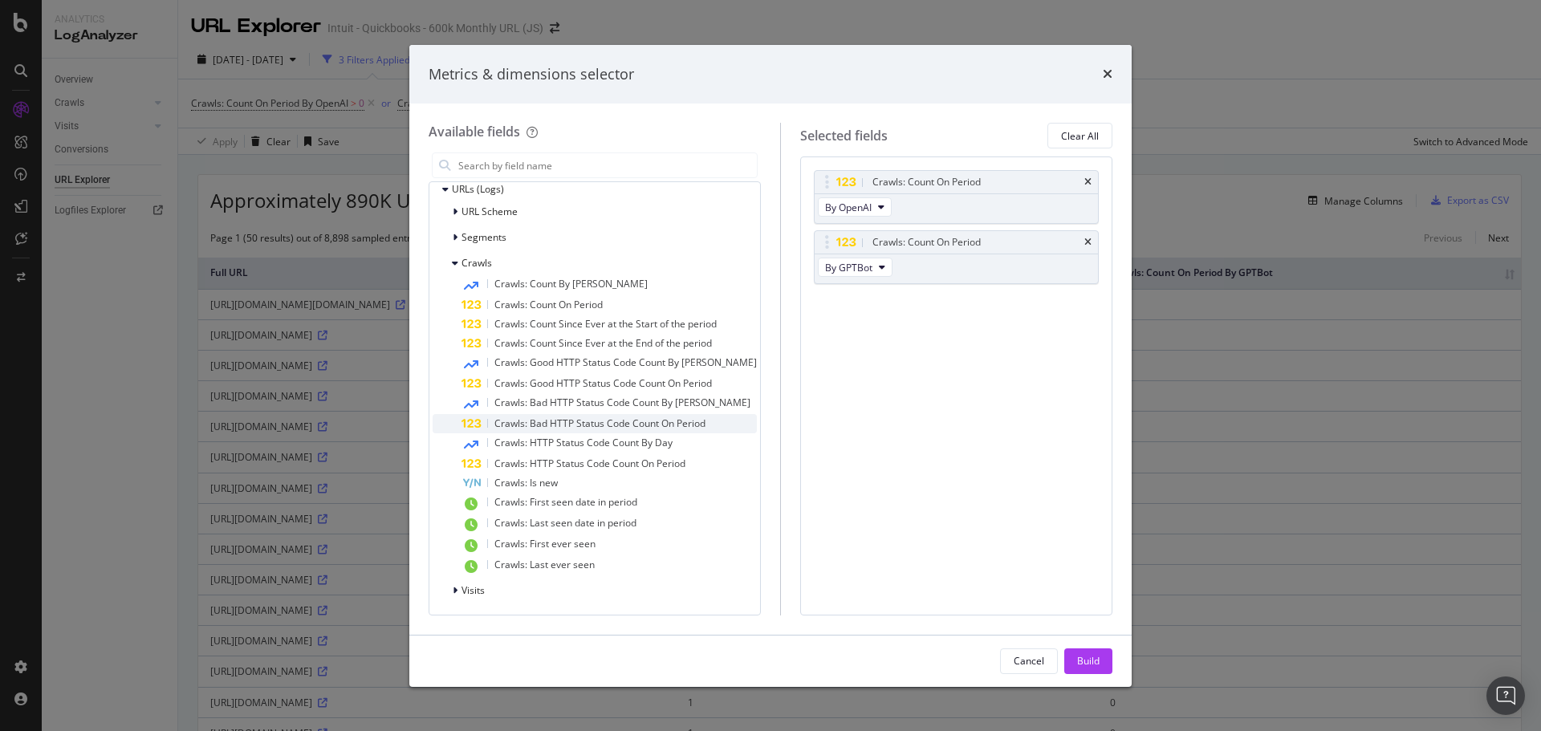
click at [607, 419] on span "Crawls: Bad HTTP Status Code Count On Period" at bounding box center [599, 424] width 211 height 14
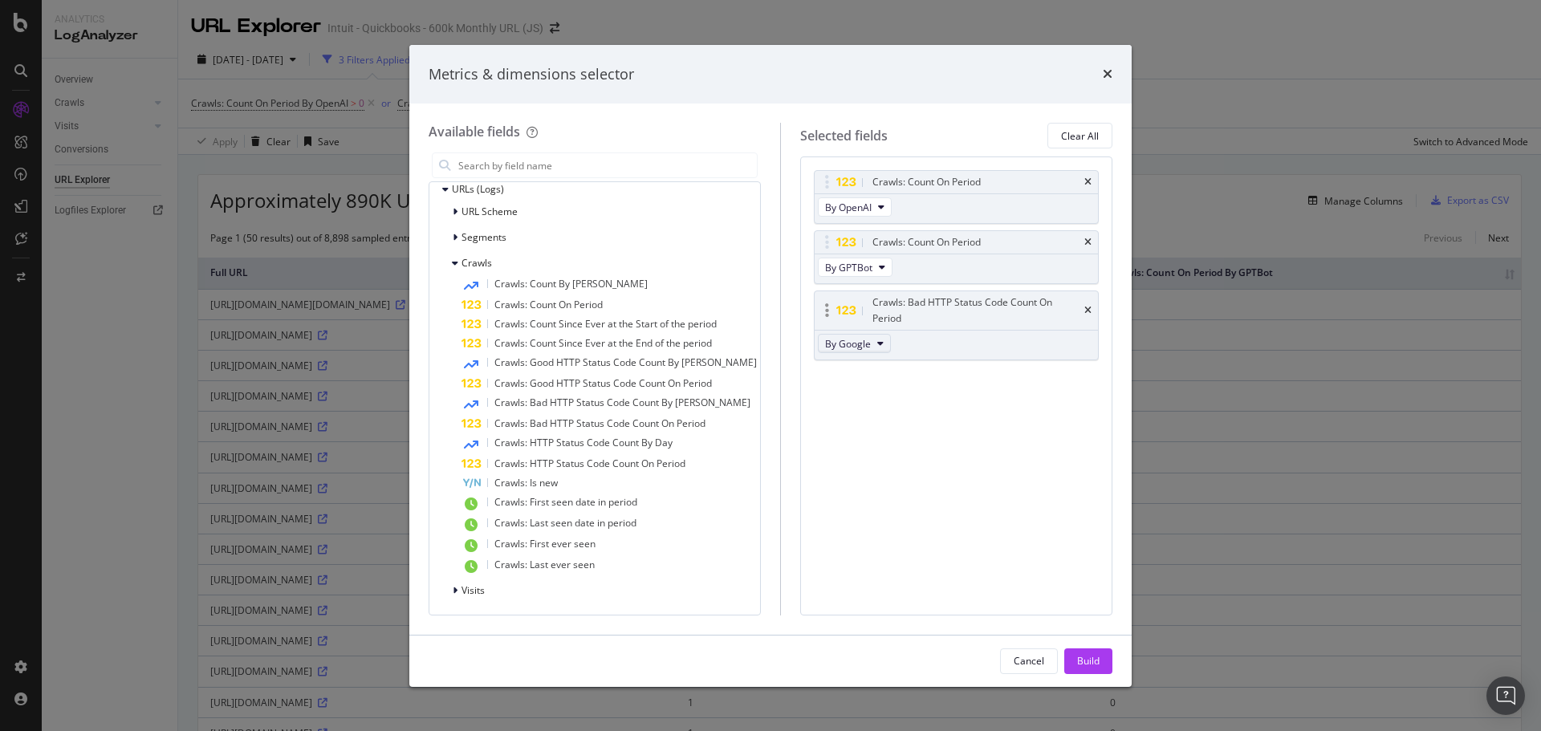
click at [877, 339] on icon "modal" at bounding box center [880, 344] width 6 height 10
click at [871, 368] on span "By OpenAI" at bounding box center [885, 371] width 127 height 14
click at [1091, 663] on div "Build" at bounding box center [1088, 661] width 22 height 14
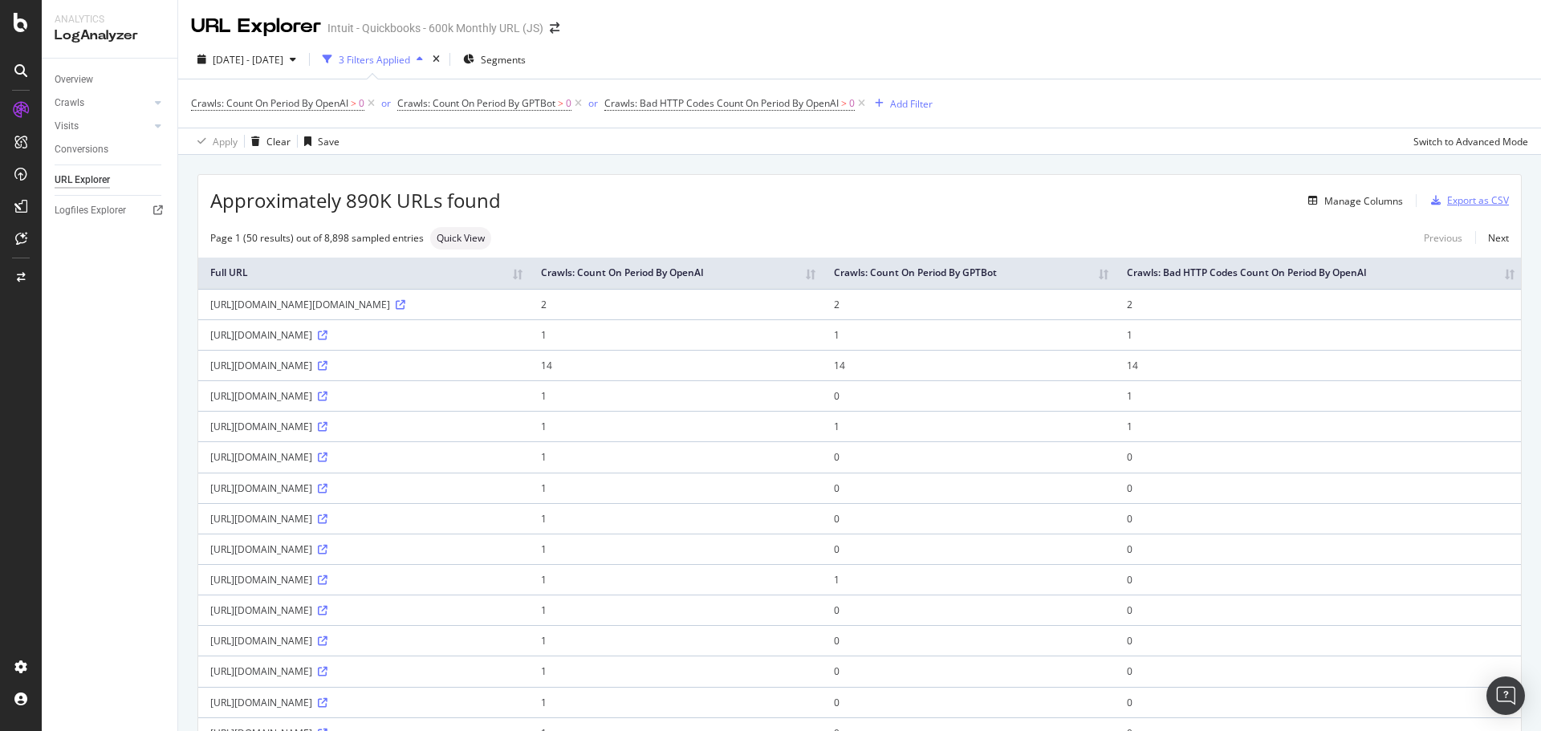
click at [1461, 198] on div "Export as CSV" at bounding box center [1478, 200] width 62 height 14
click at [86, 267] on div "DataExports" at bounding box center [90, 274] width 63 height 16
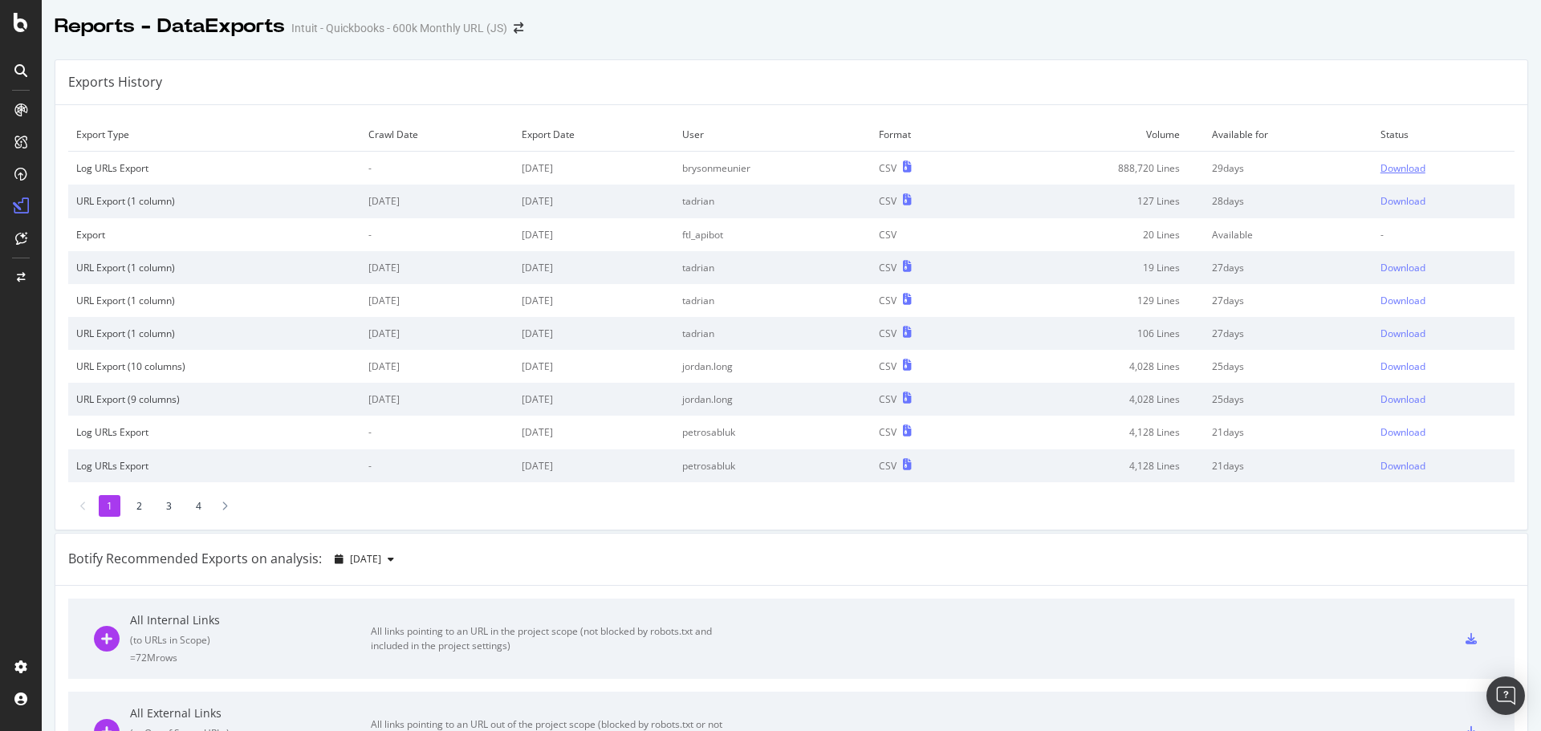
click at [1388, 168] on div "Download" at bounding box center [1402, 168] width 45 height 14
click at [91, 177] on div "SiteCrawler" at bounding box center [87, 177] width 57 height 16
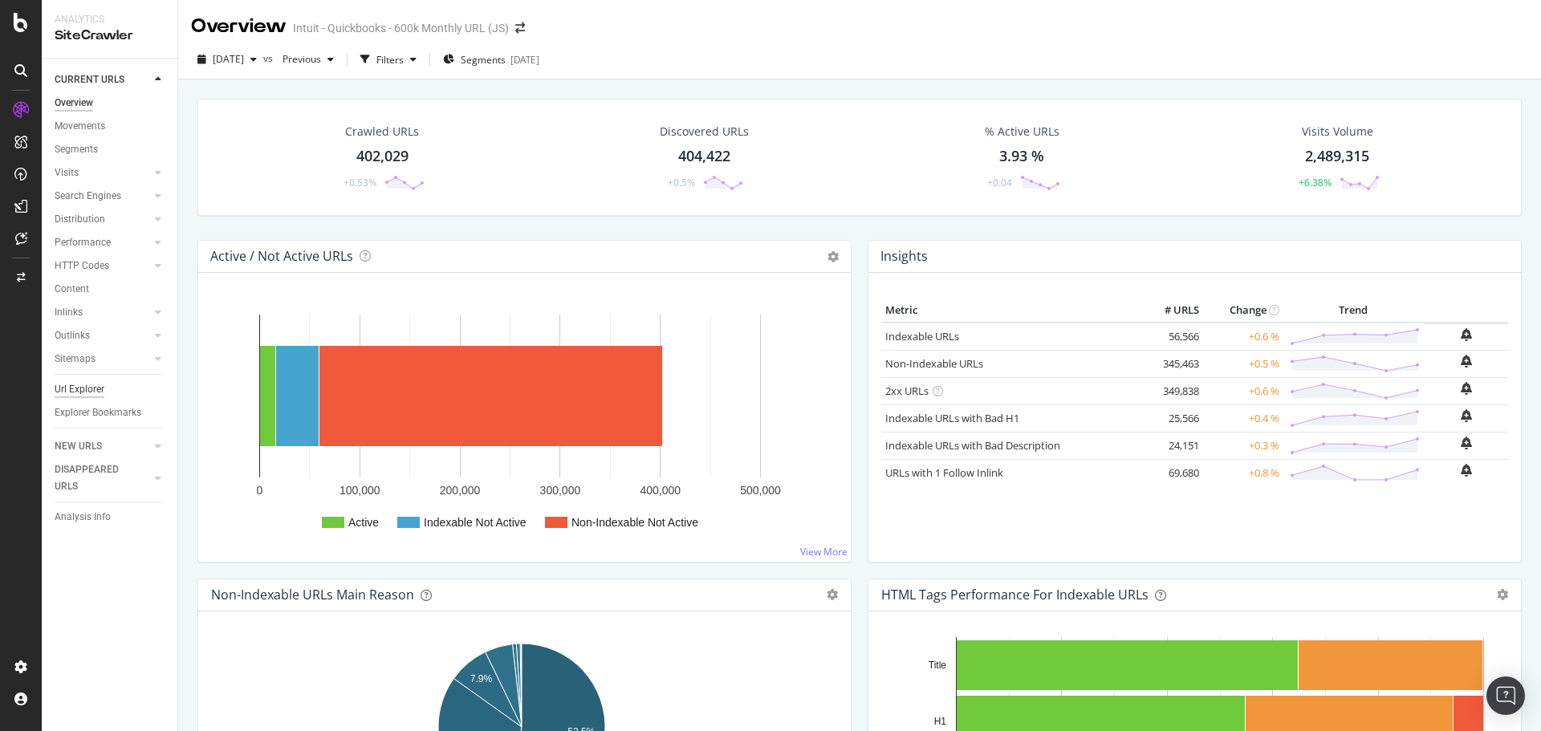
click at [87, 389] on div "Url Explorer" at bounding box center [80, 389] width 50 height 17
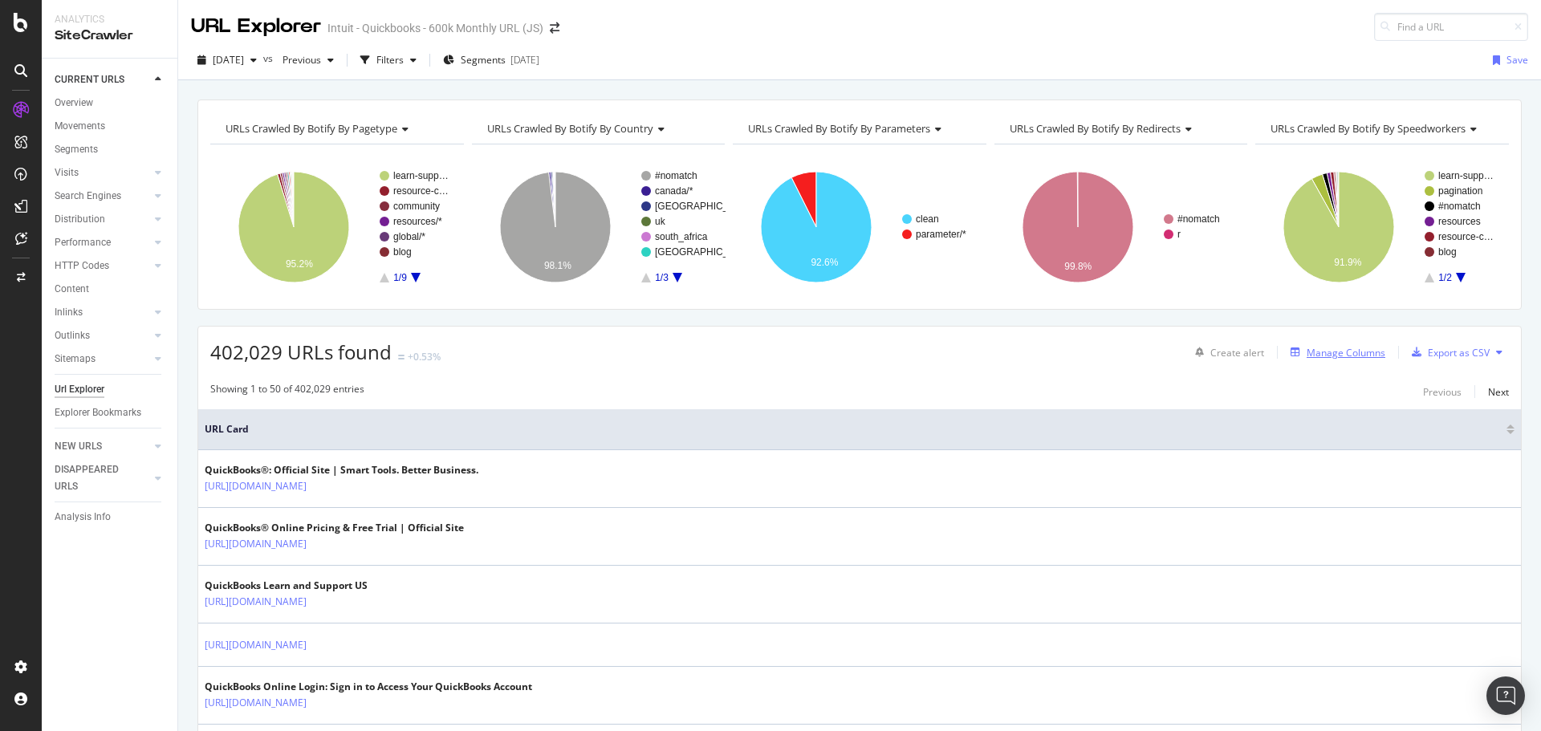
click at [1334, 352] on div "Manage Columns" at bounding box center [1346, 353] width 79 height 14
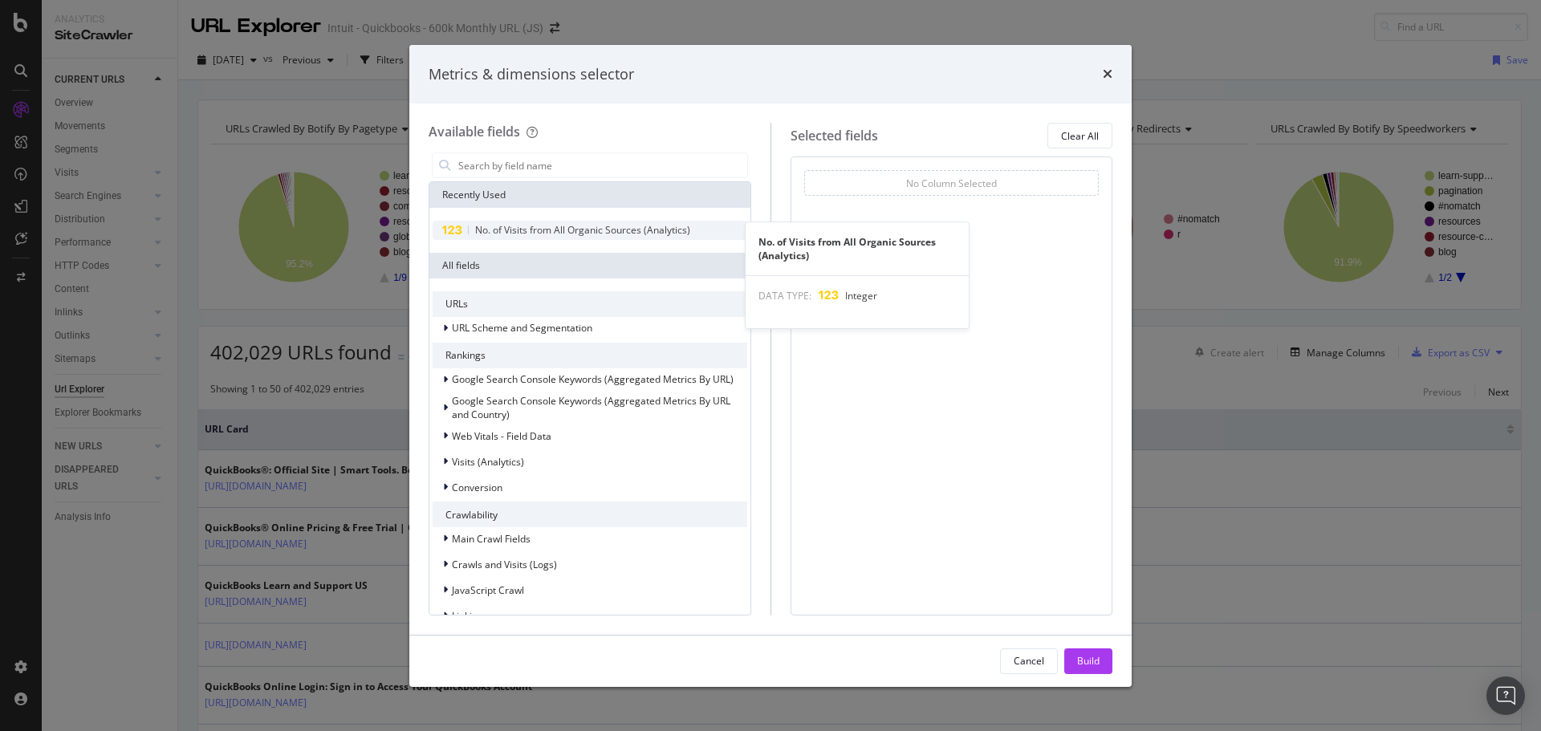
click at [567, 225] on span "No. of Visits from All Organic Sources (Analytics)" at bounding box center [582, 230] width 215 height 14
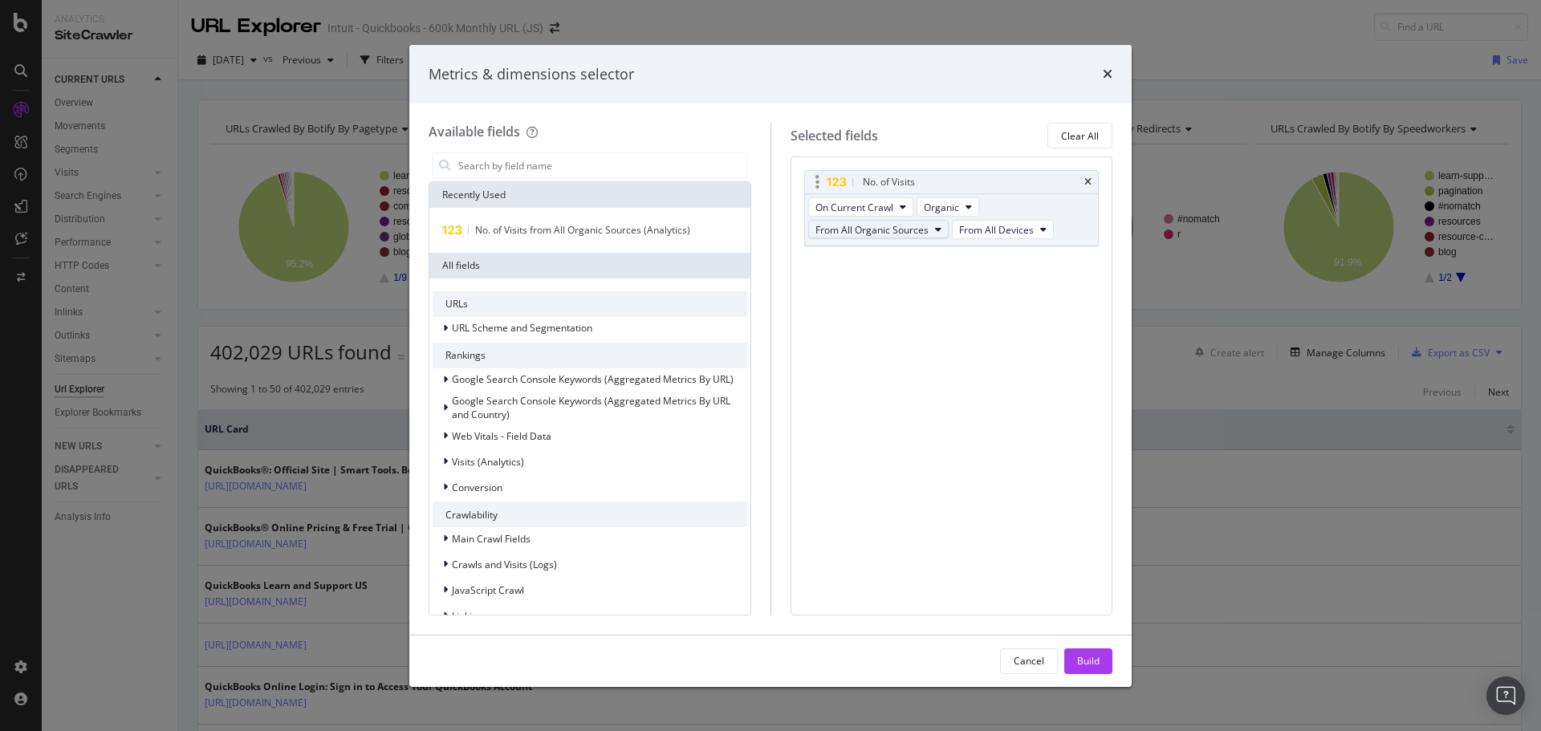
click at [941, 232] on button "From All Organic Sources" at bounding box center [878, 229] width 140 height 19
click at [896, 258] on span "From All Organic Sources" at bounding box center [883, 258] width 123 height 14
click at [501, 332] on span "URL Scheme and Segmentation" at bounding box center [522, 328] width 140 height 14
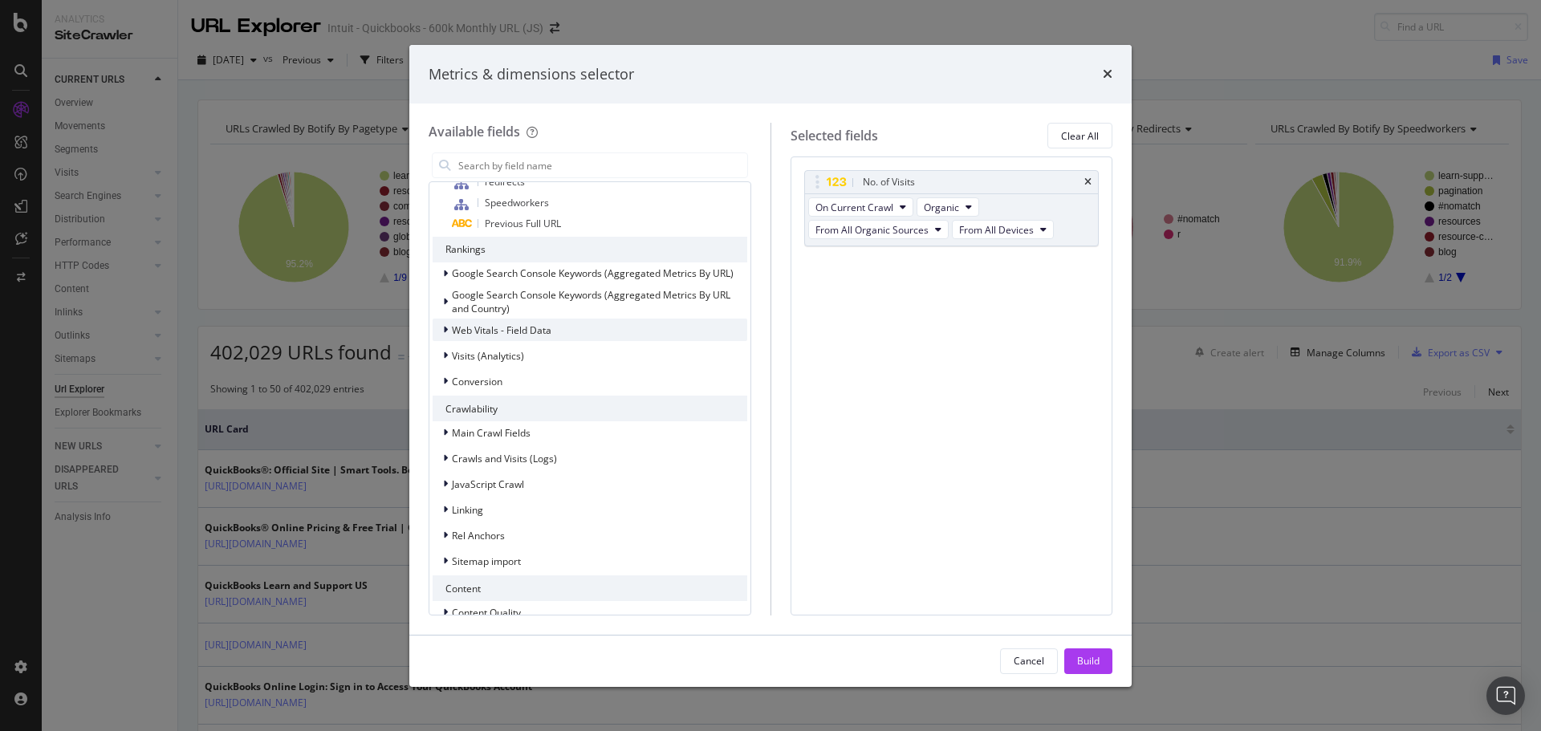
scroll to position [482, 0]
click at [563, 426] on div "Main Crawl Fields" at bounding box center [590, 431] width 315 height 22
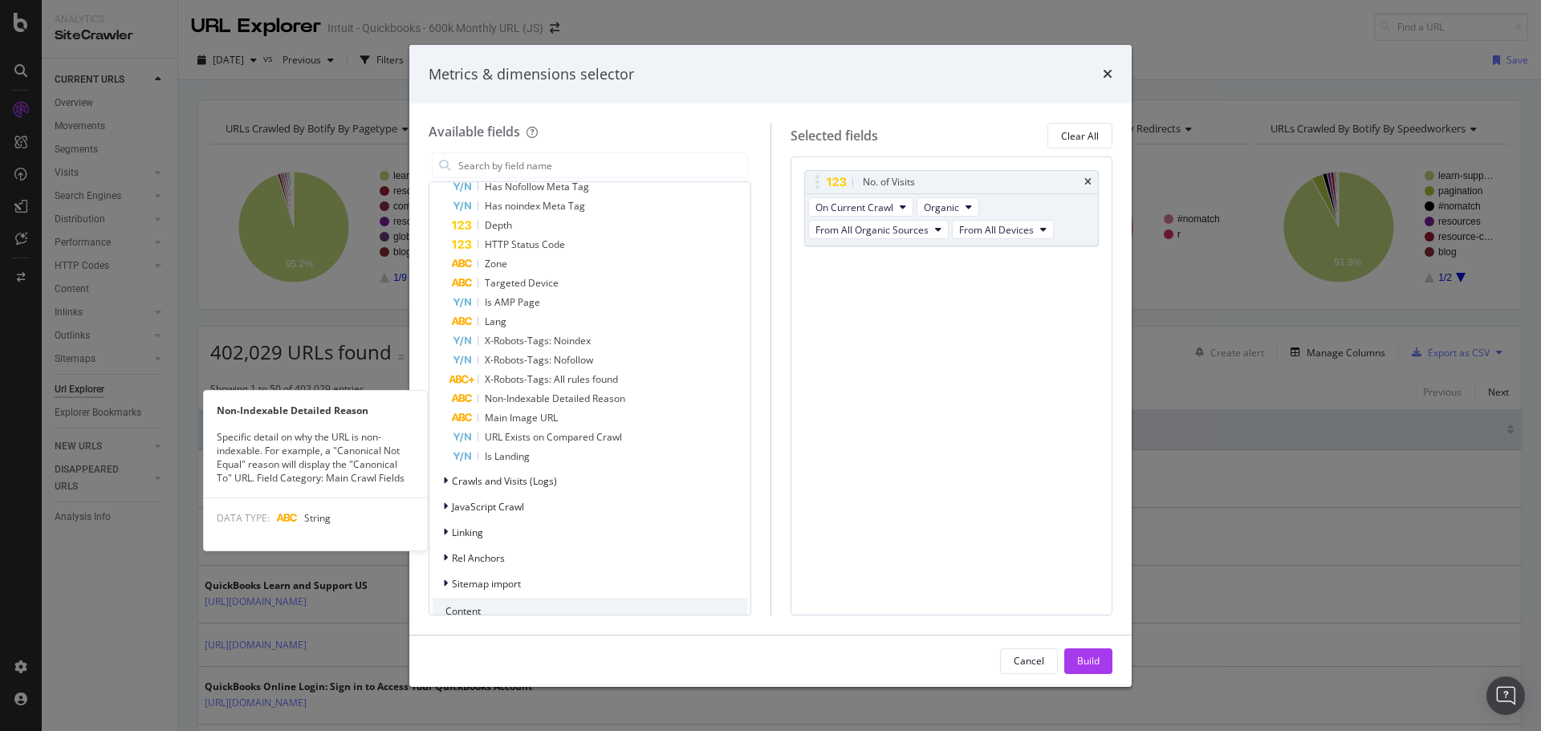
scroll to position [1043, 0]
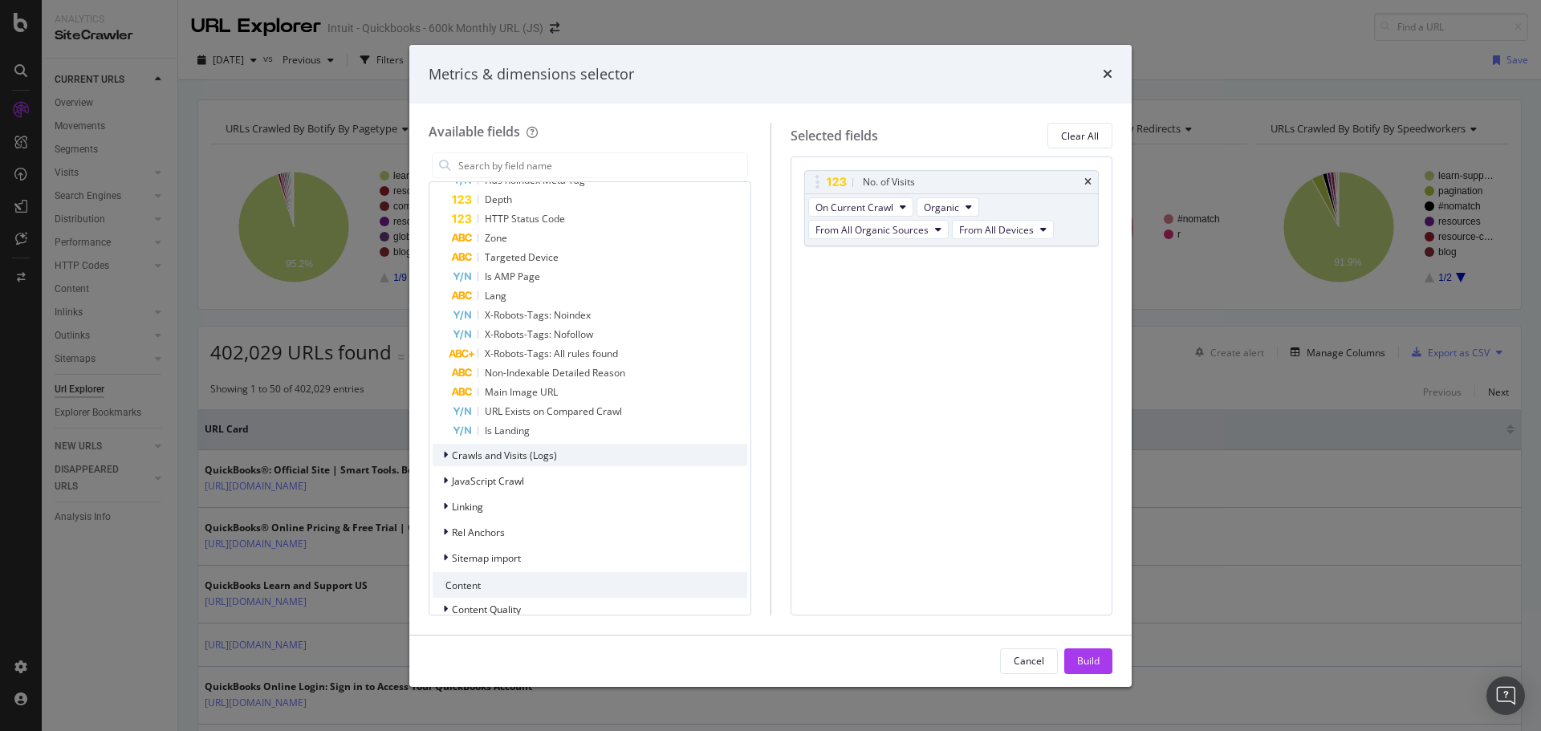
click at [532, 450] on span "Crawls and Visits (Logs)" at bounding box center [504, 456] width 105 height 14
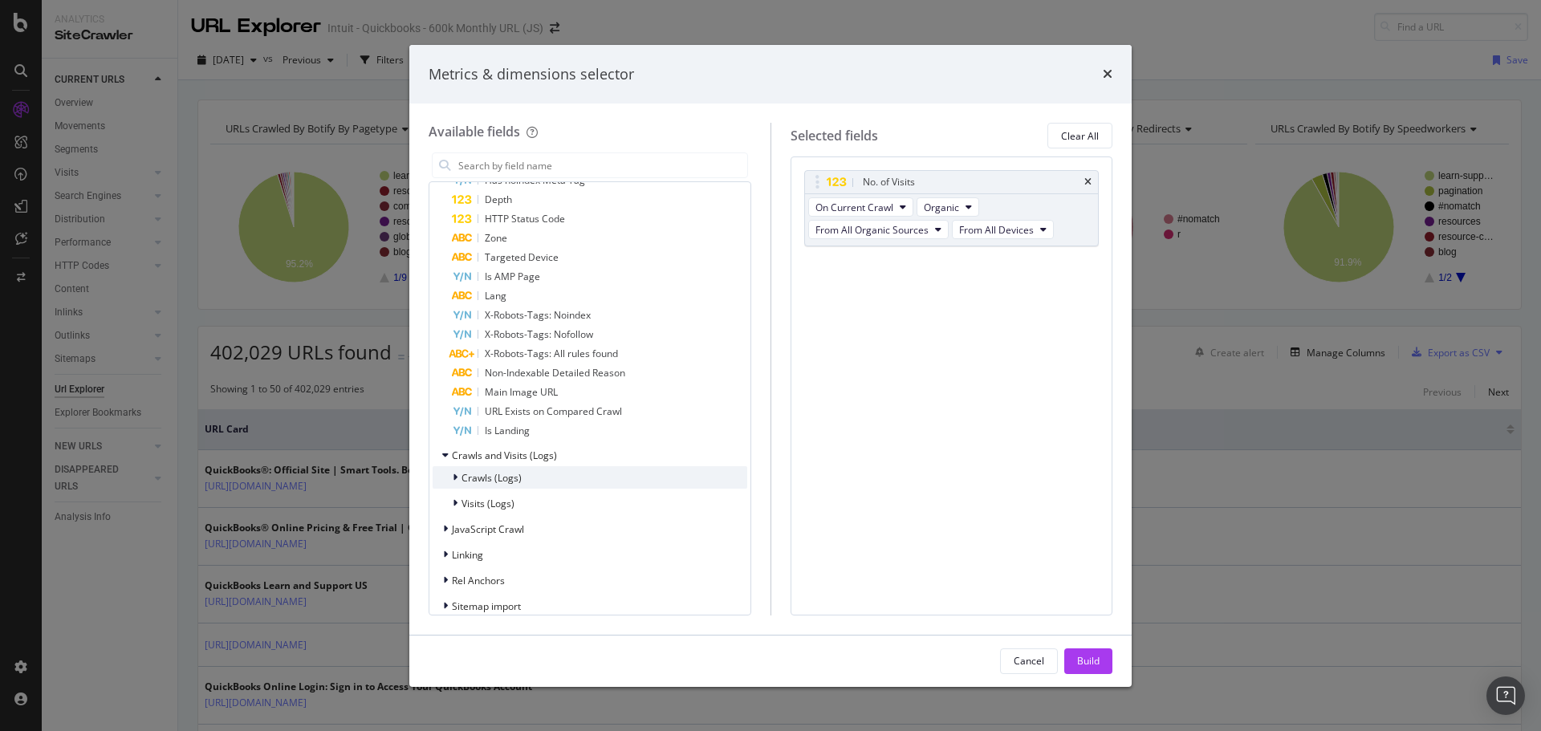
click at [493, 474] on span "Crawls (Logs)" at bounding box center [491, 478] width 60 height 14
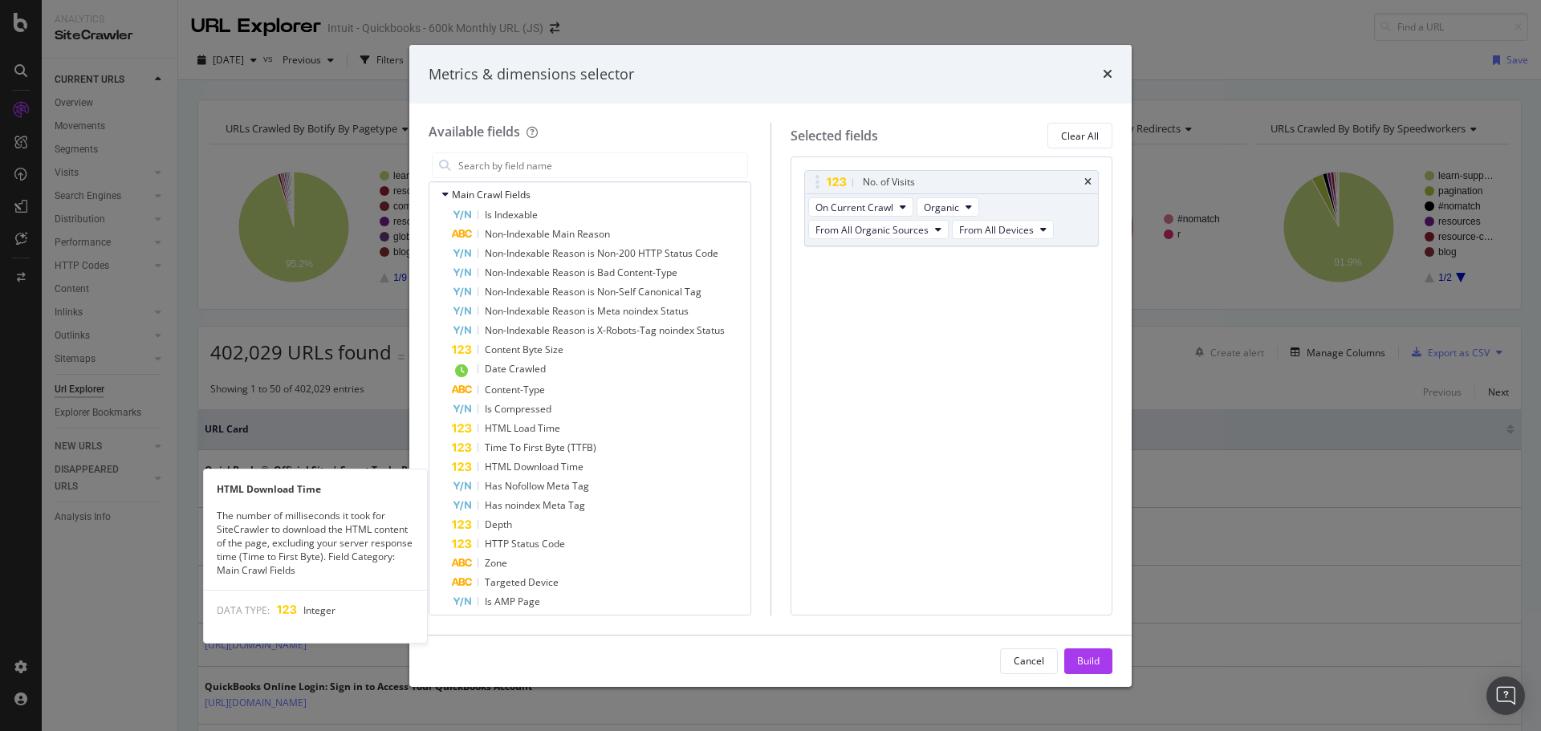
scroll to position [638, 0]
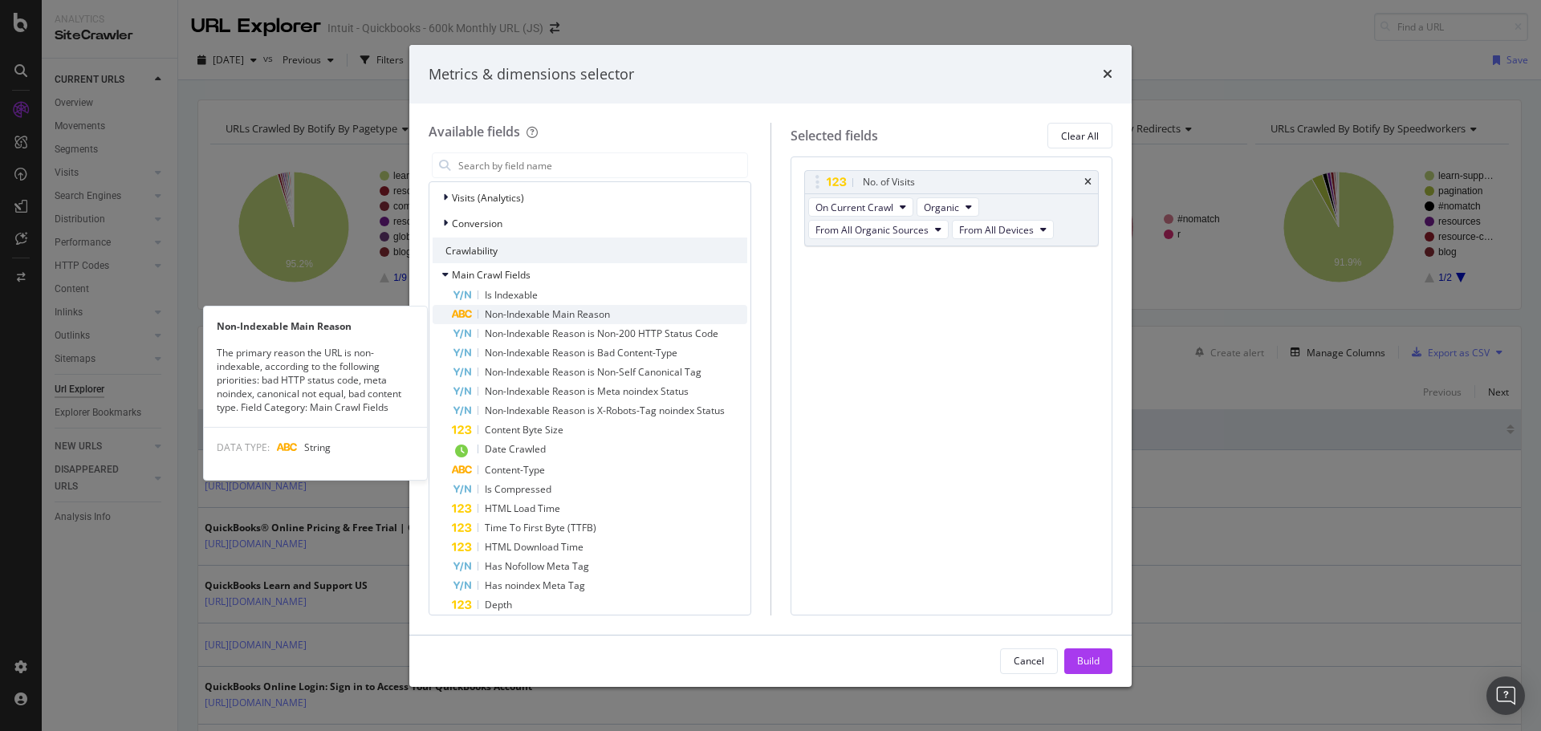
click at [500, 309] on span "Non-Indexable Main Reason" at bounding box center [547, 314] width 125 height 14
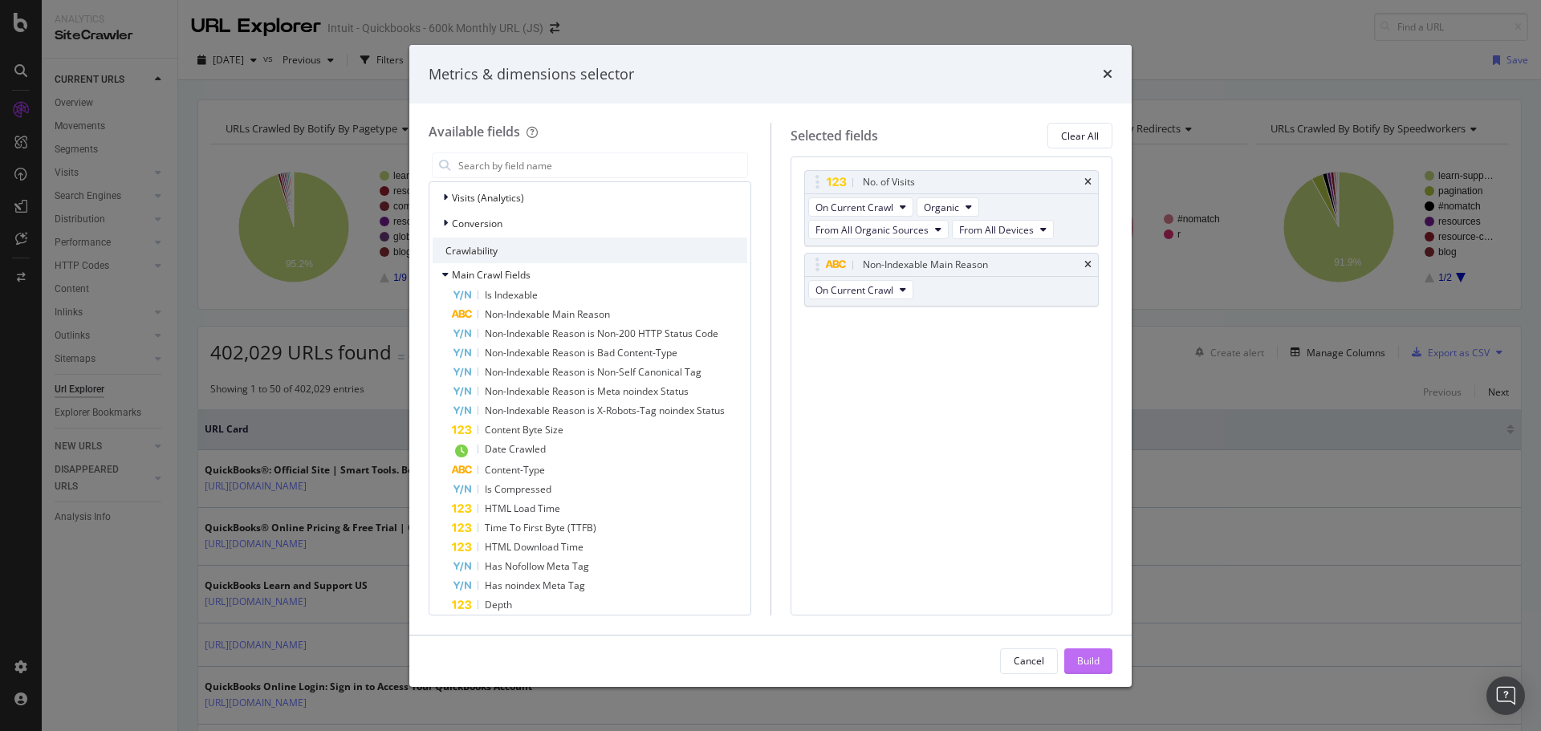
click at [1090, 657] on div "Build" at bounding box center [1088, 661] width 22 height 14
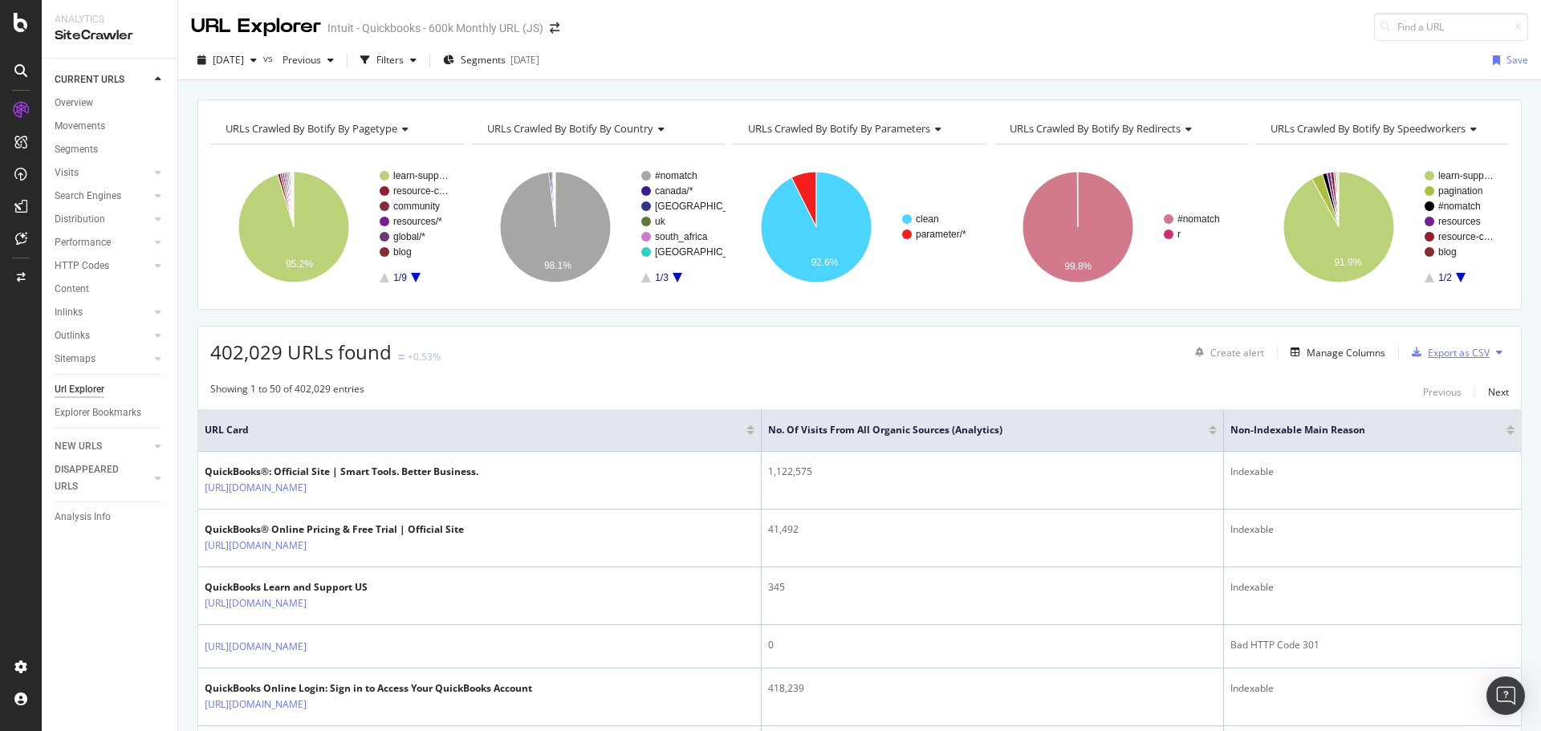
click at [1459, 352] on div "Export as CSV" at bounding box center [1459, 353] width 62 height 14
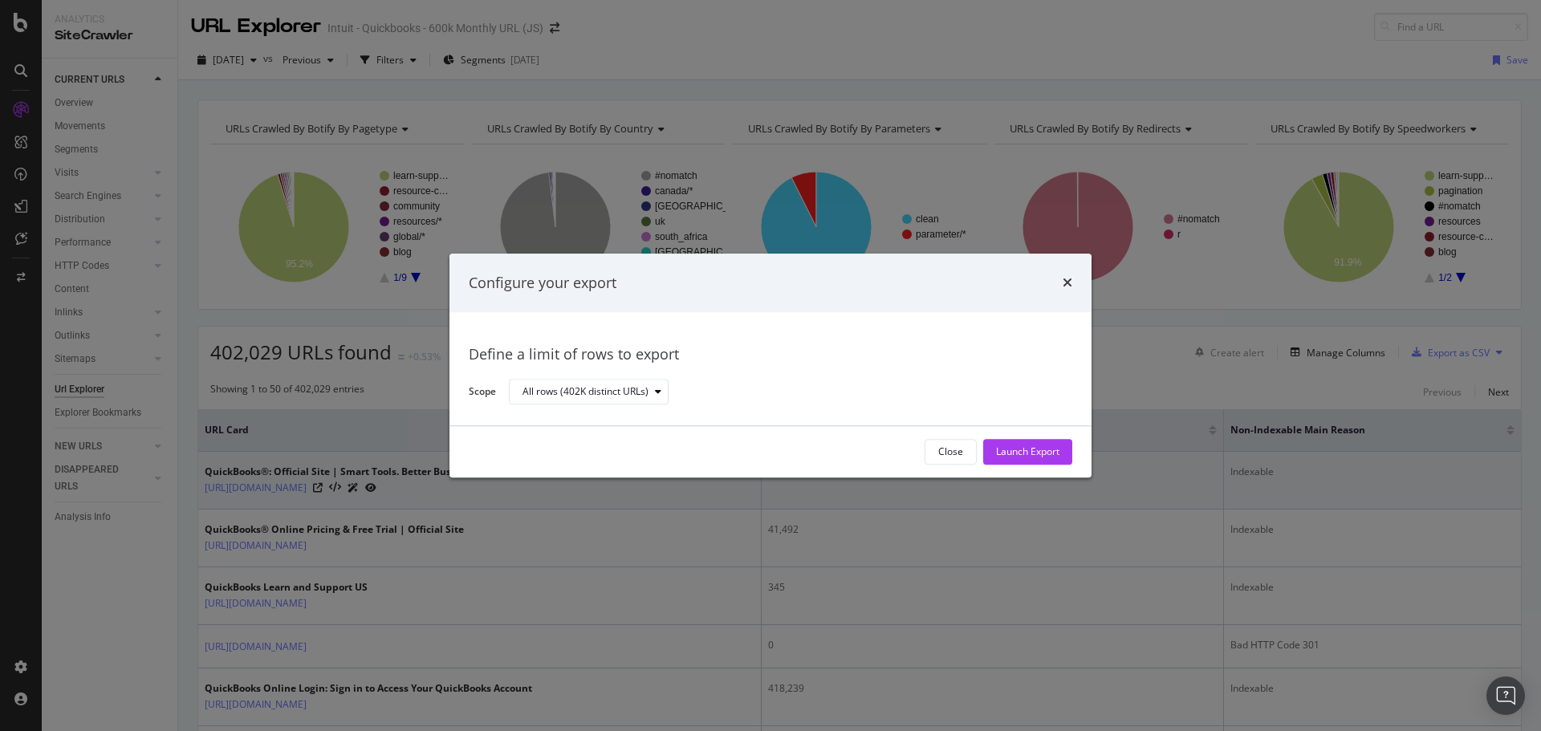
click at [1026, 457] on div "Launch Export" at bounding box center [1027, 452] width 63 height 14
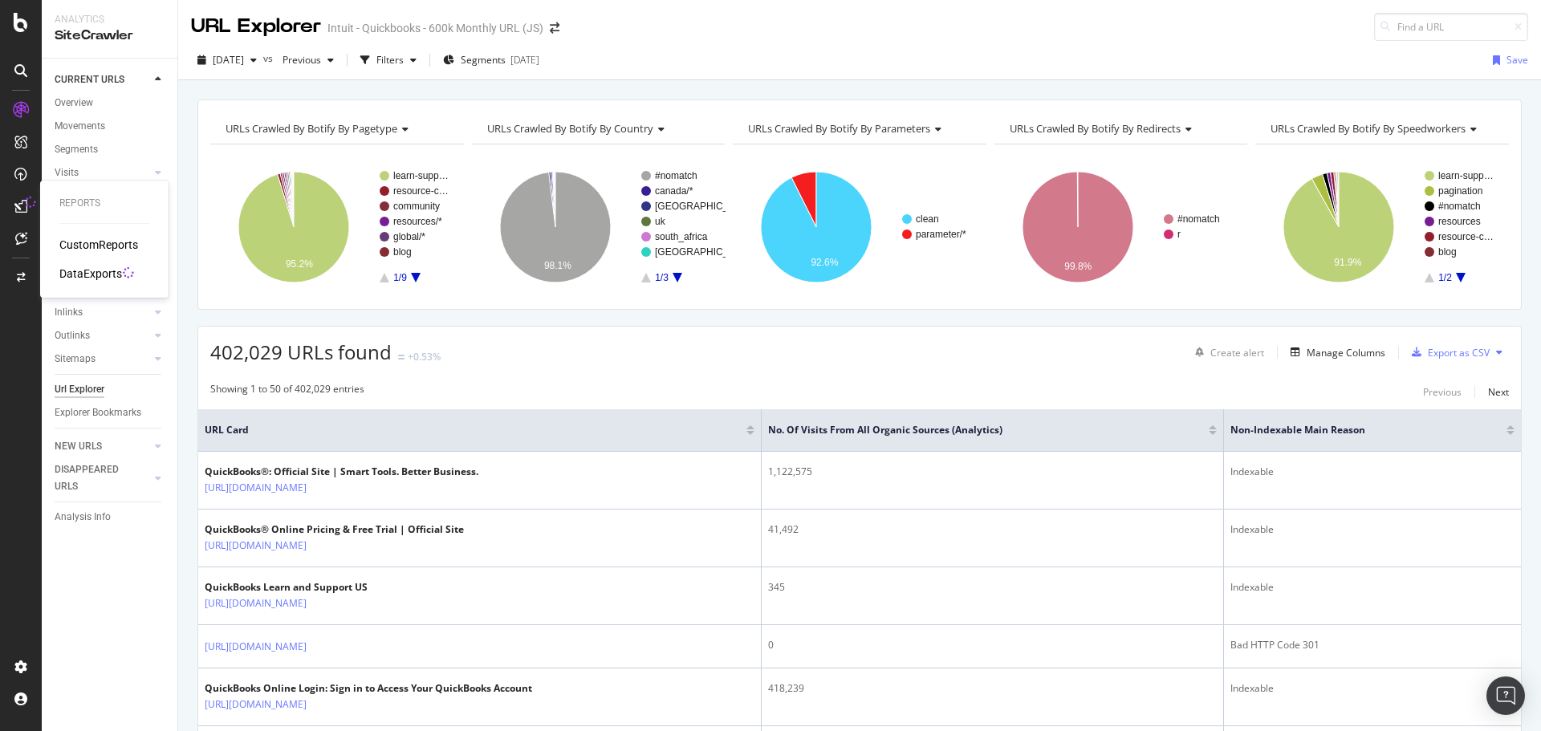
click at [96, 272] on div "DataExports" at bounding box center [90, 274] width 63 height 16
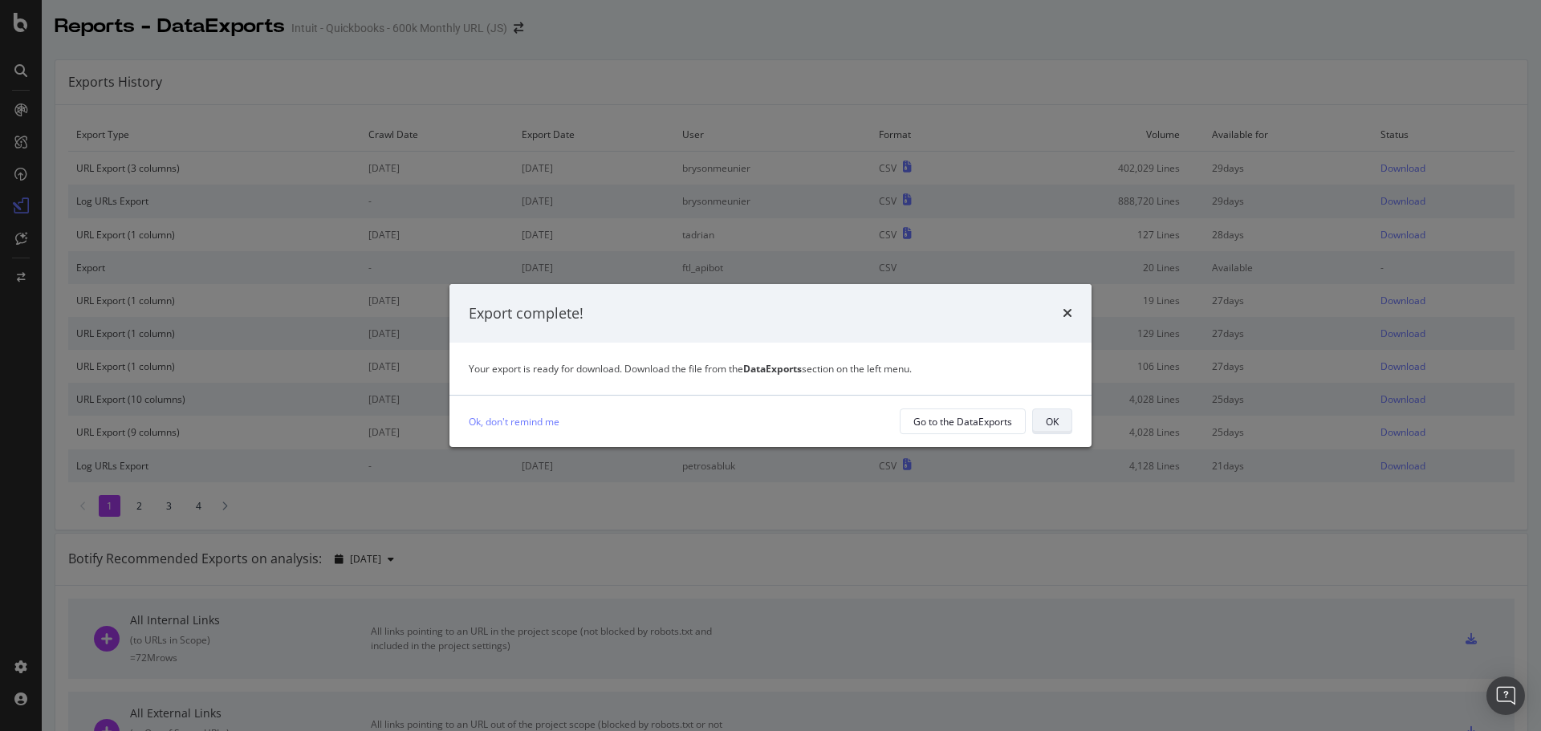
click at [1043, 422] on button "OK" at bounding box center [1052, 422] width 40 height 26
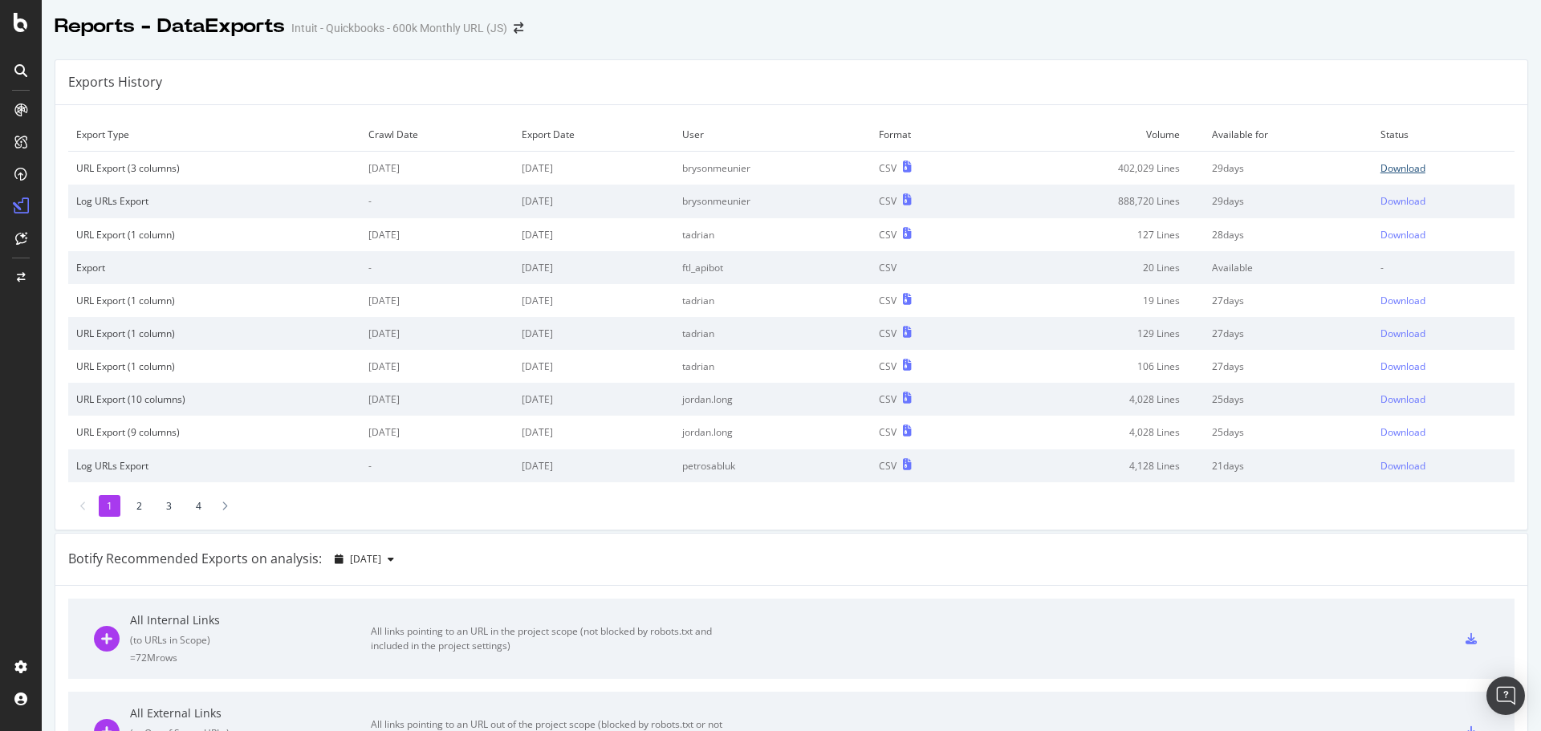
click at [1384, 167] on div "Download" at bounding box center [1402, 168] width 45 height 14
